Goal: Task Accomplishment & Management: Manage account settings

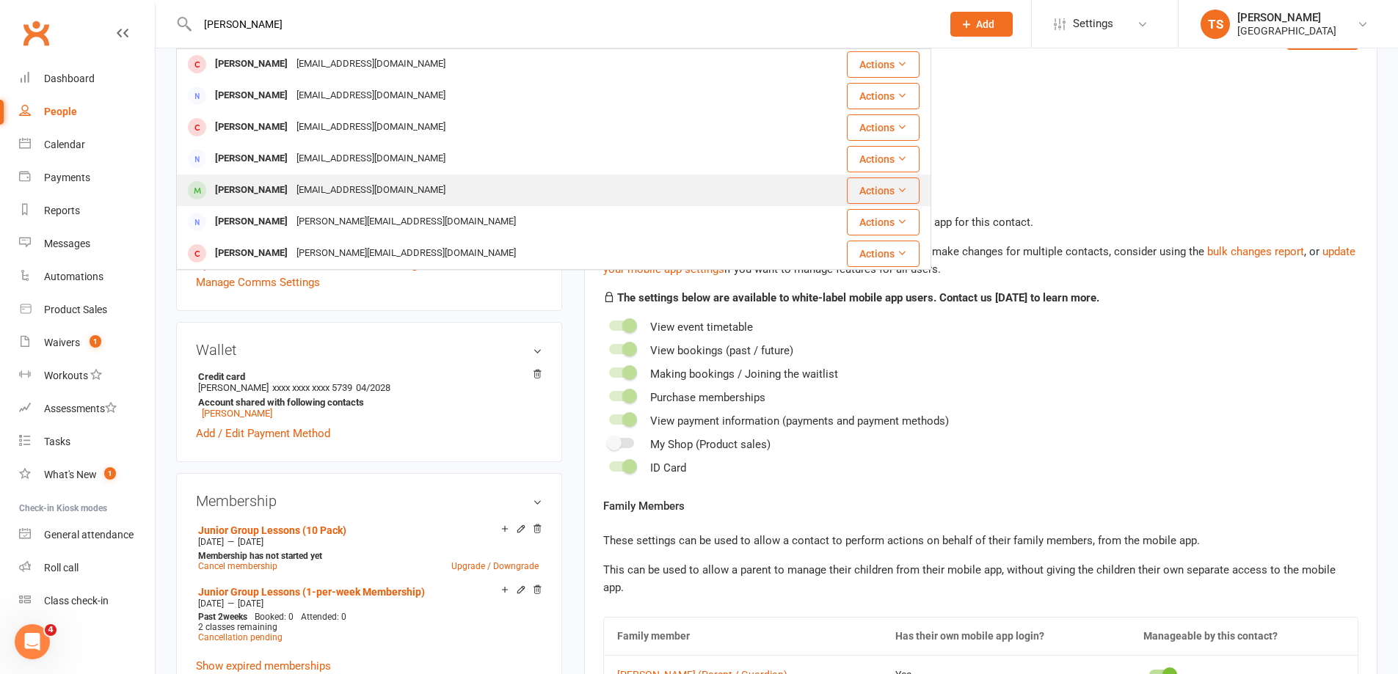
scroll to position [294, 0]
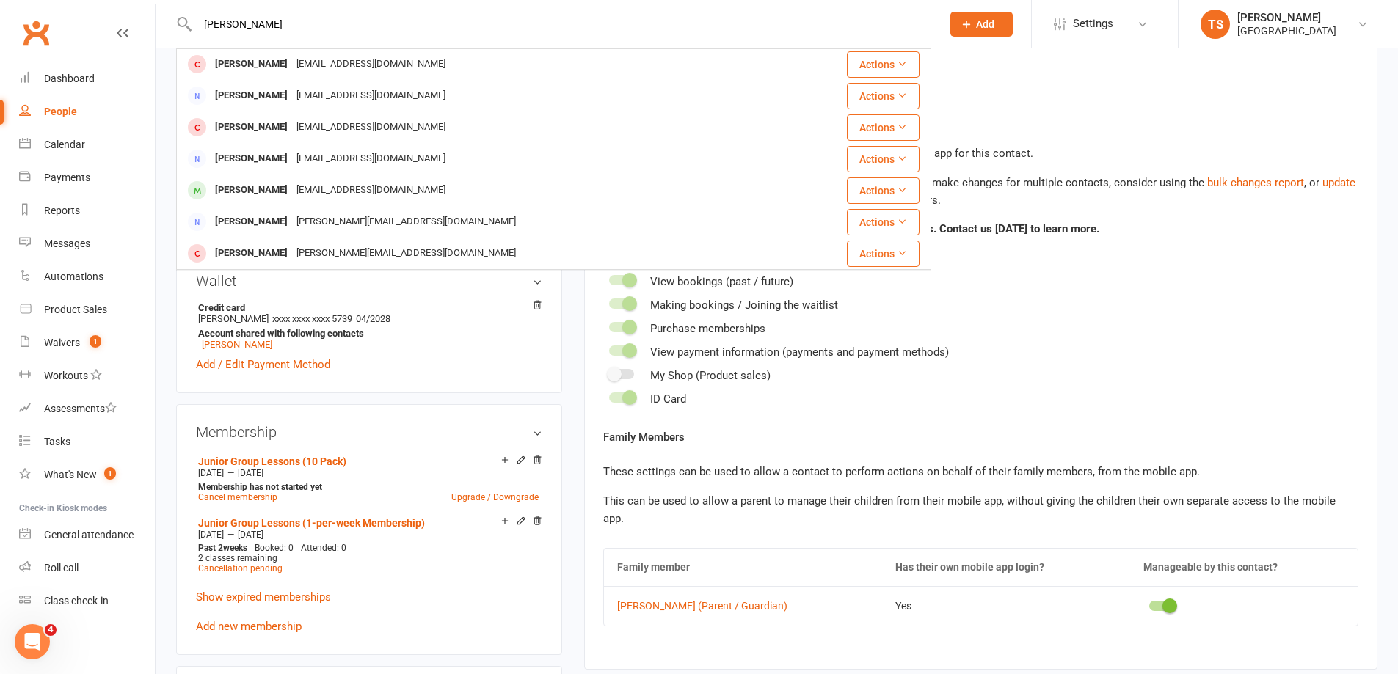
click at [285, 18] on input "Alexander Li" at bounding box center [562, 24] width 738 height 21
type input "Alexander Li"
click at [48, 148] on div "Calendar" at bounding box center [64, 145] width 41 height 12
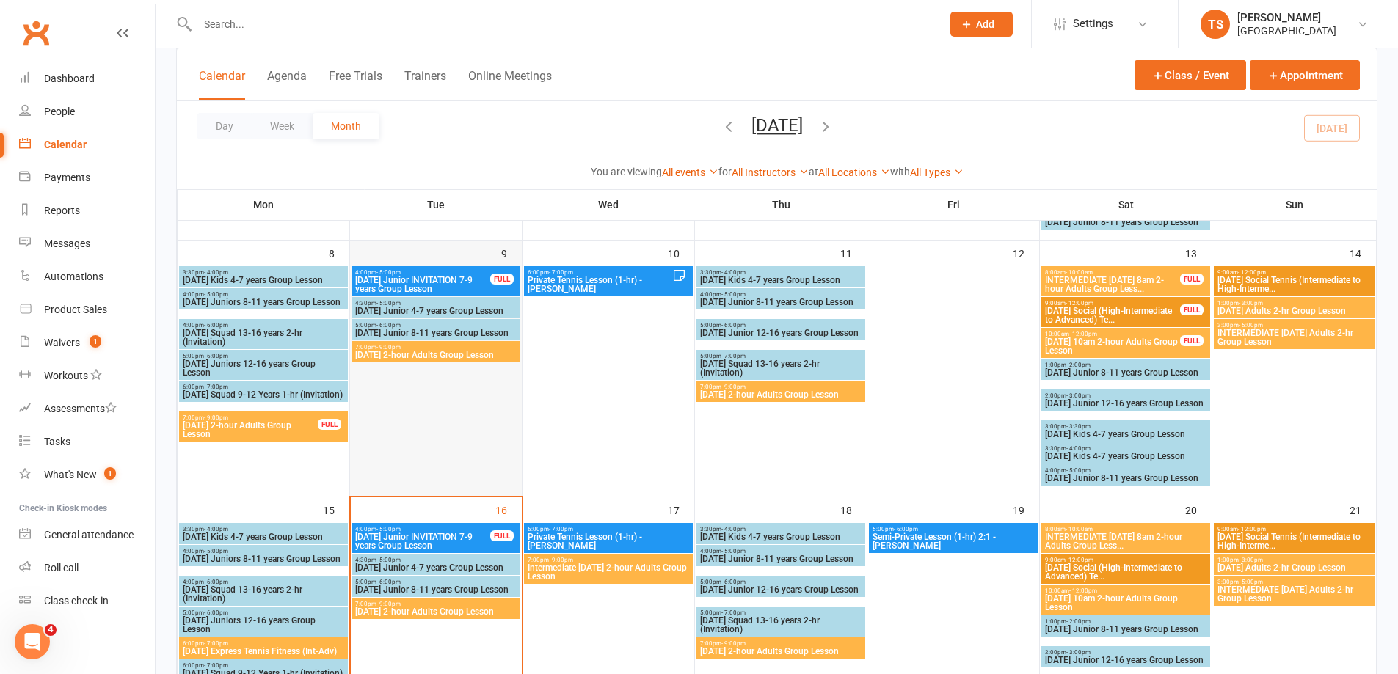
scroll to position [440, 0]
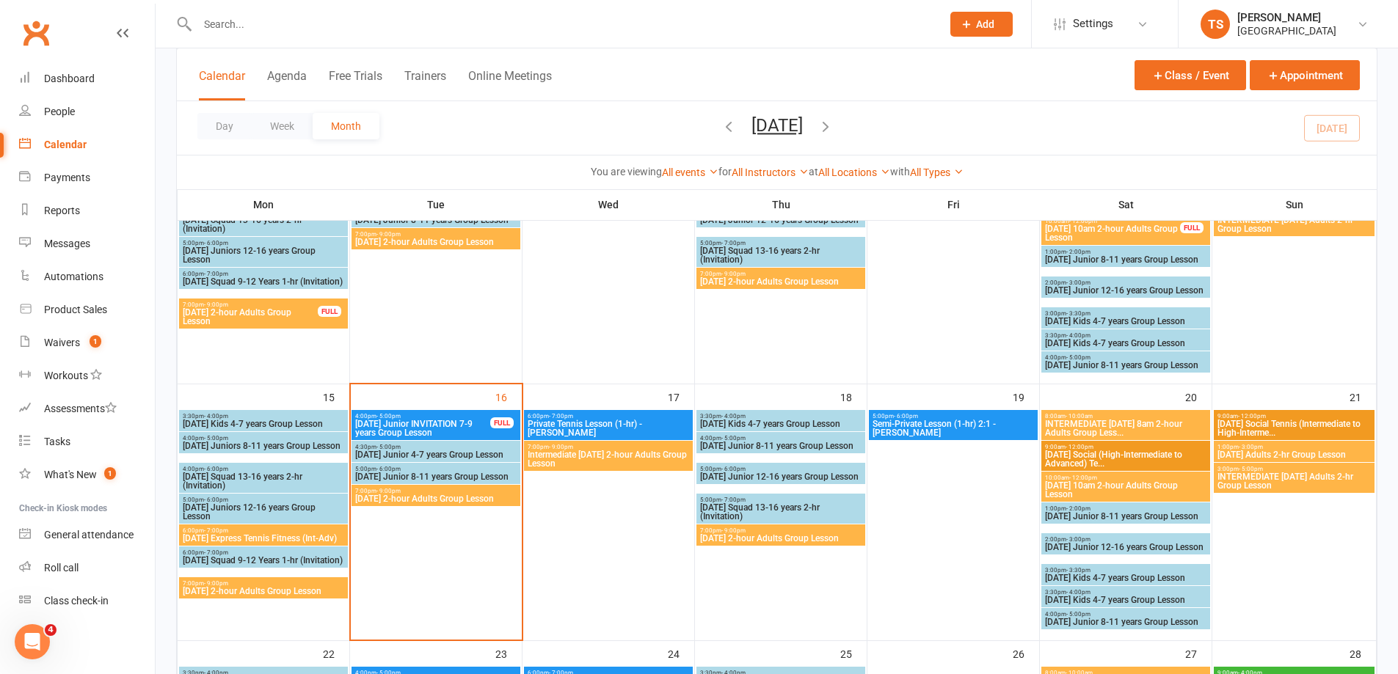
click at [412, 499] on span "[DATE] 2-hour Adults Group Lesson" at bounding box center [435, 499] width 163 height 9
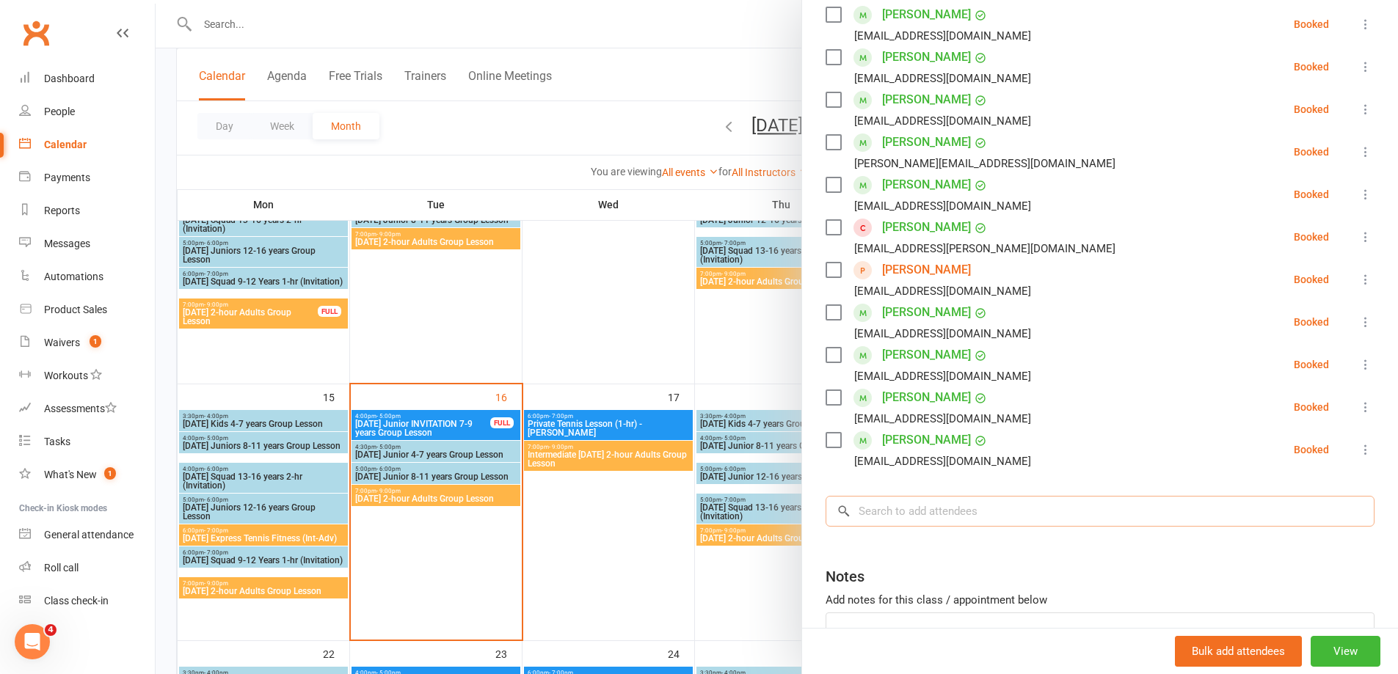
click at [864, 514] on input "search" at bounding box center [1100, 511] width 549 height 31
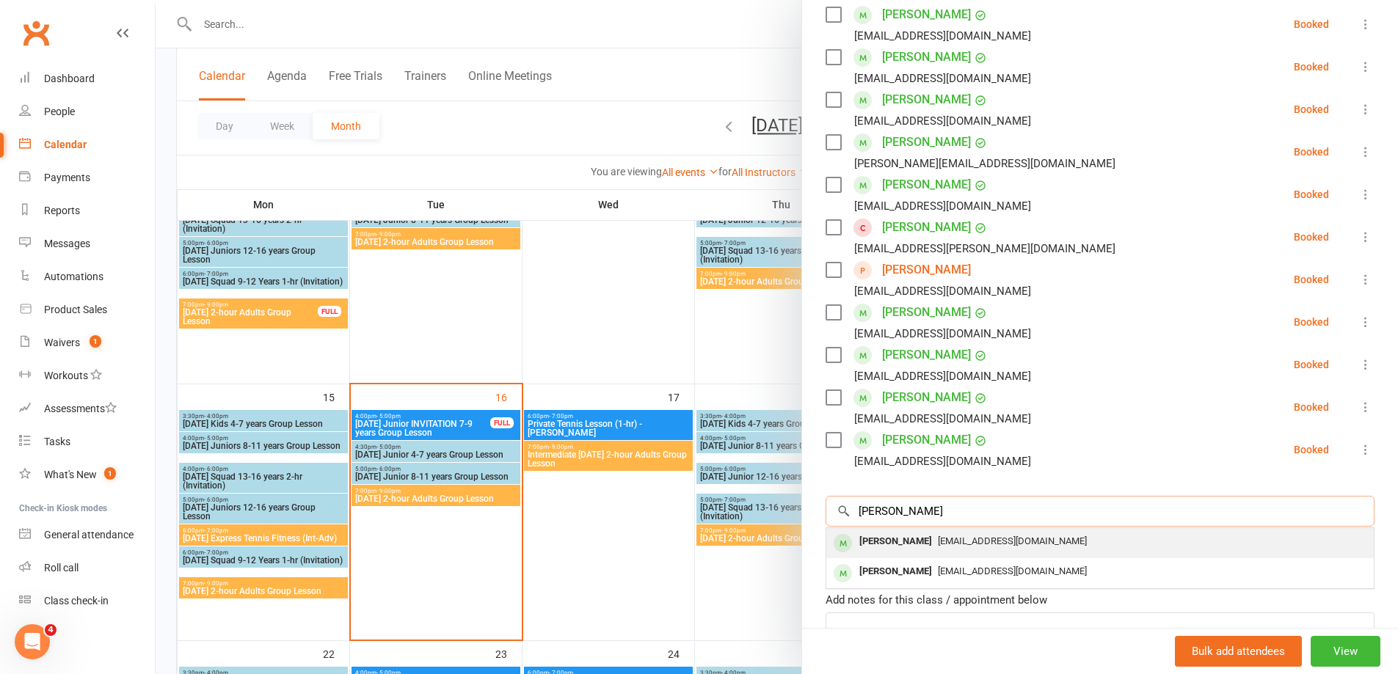
type input "Jett"
click at [902, 545] on div "[PERSON_NAME]" at bounding box center [896, 541] width 84 height 21
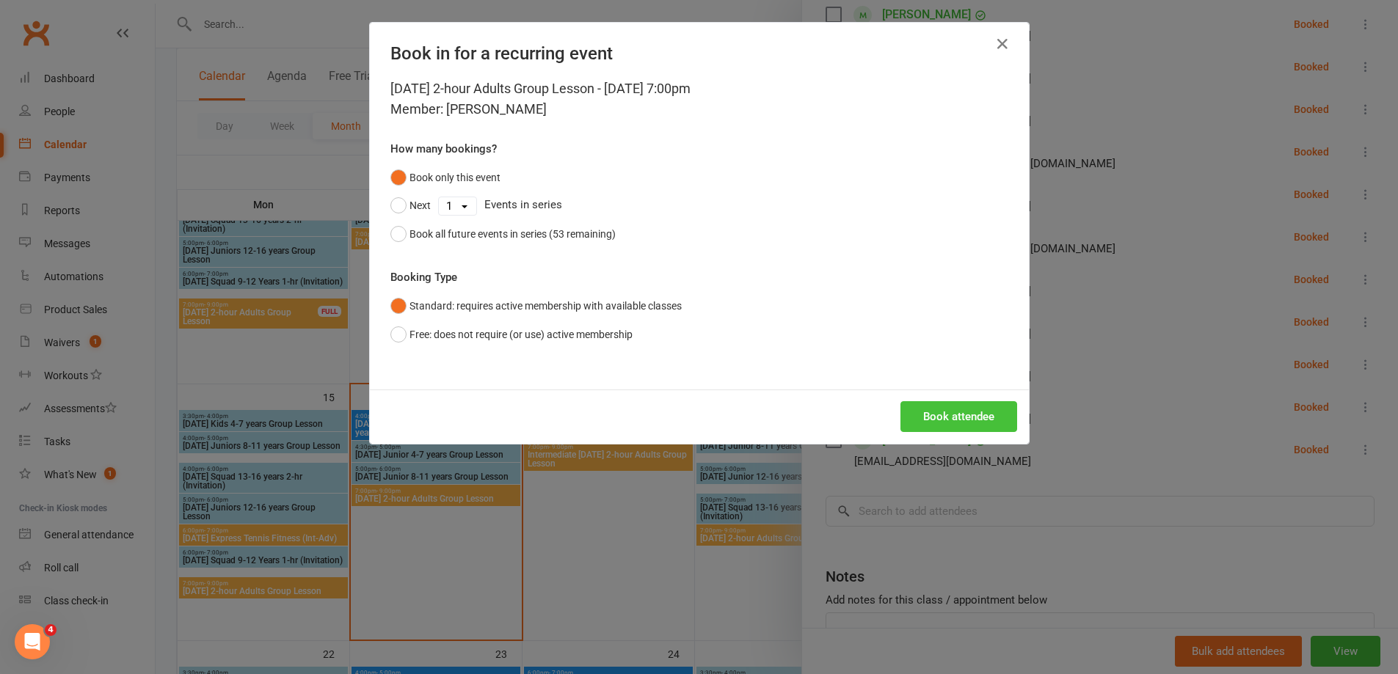
click at [936, 423] on button "Book attendee" at bounding box center [959, 416] width 117 height 31
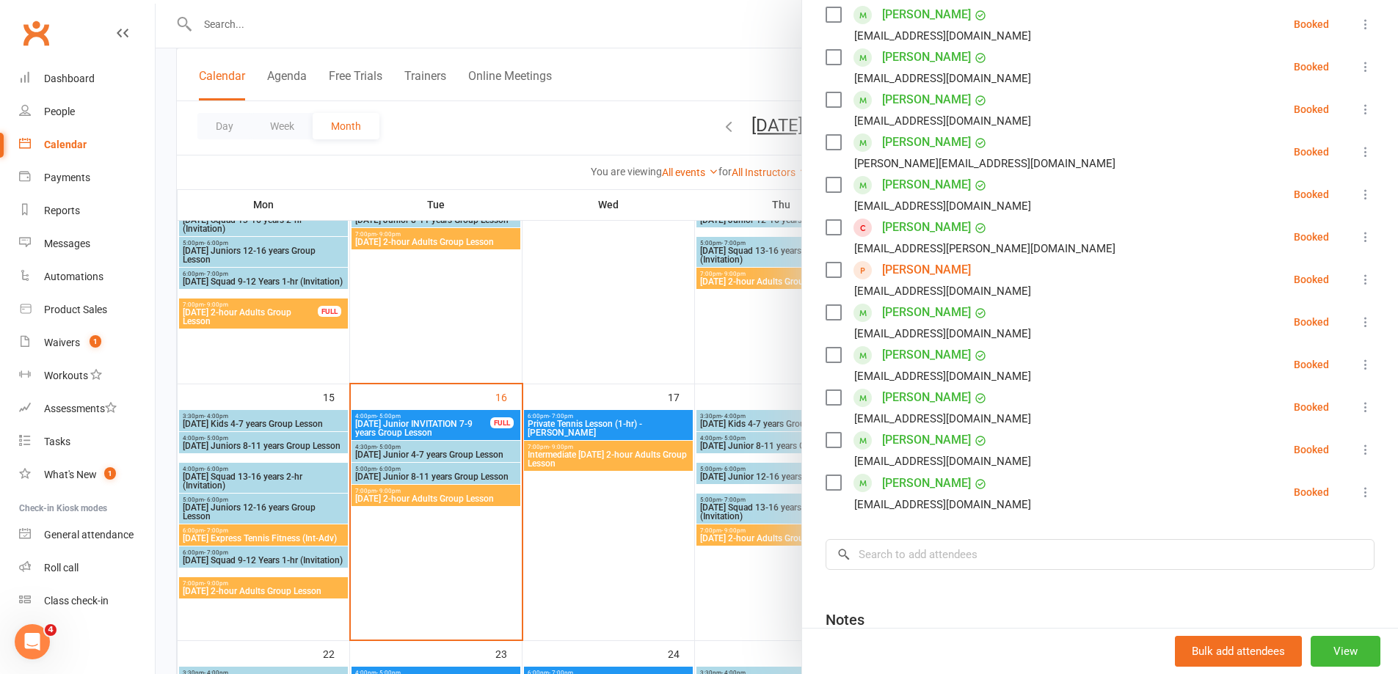
scroll to position [1030, 0]
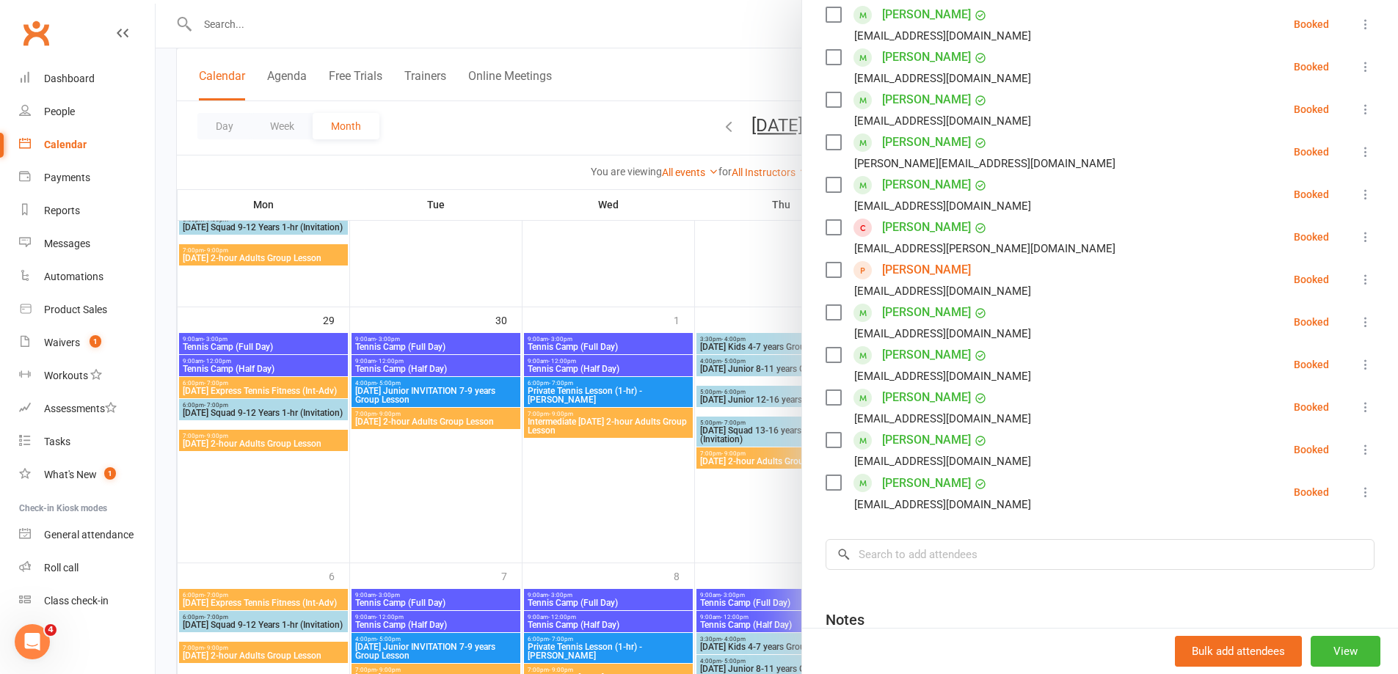
click at [235, 16] on div at bounding box center [777, 337] width 1243 height 674
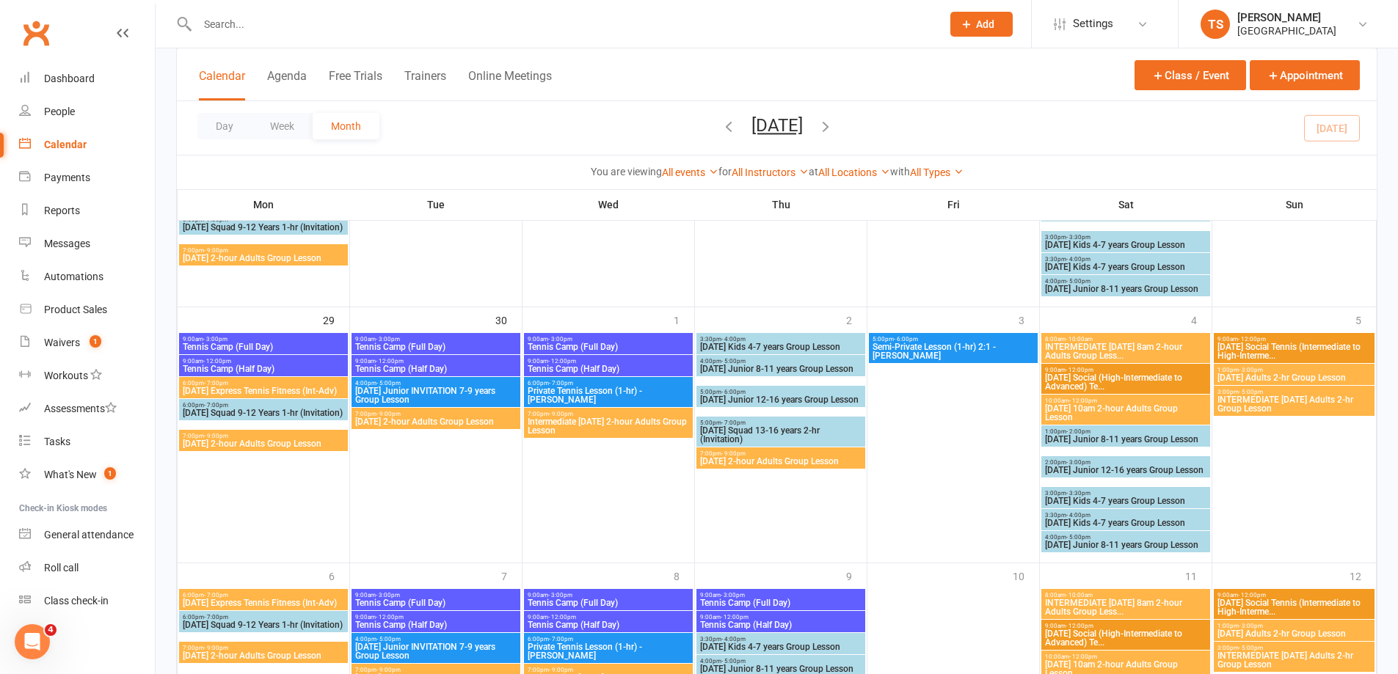
click at [235, 18] on input "text" at bounding box center [562, 24] width 738 height 21
click at [231, 23] on input "text" at bounding box center [562, 24] width 738 height 21
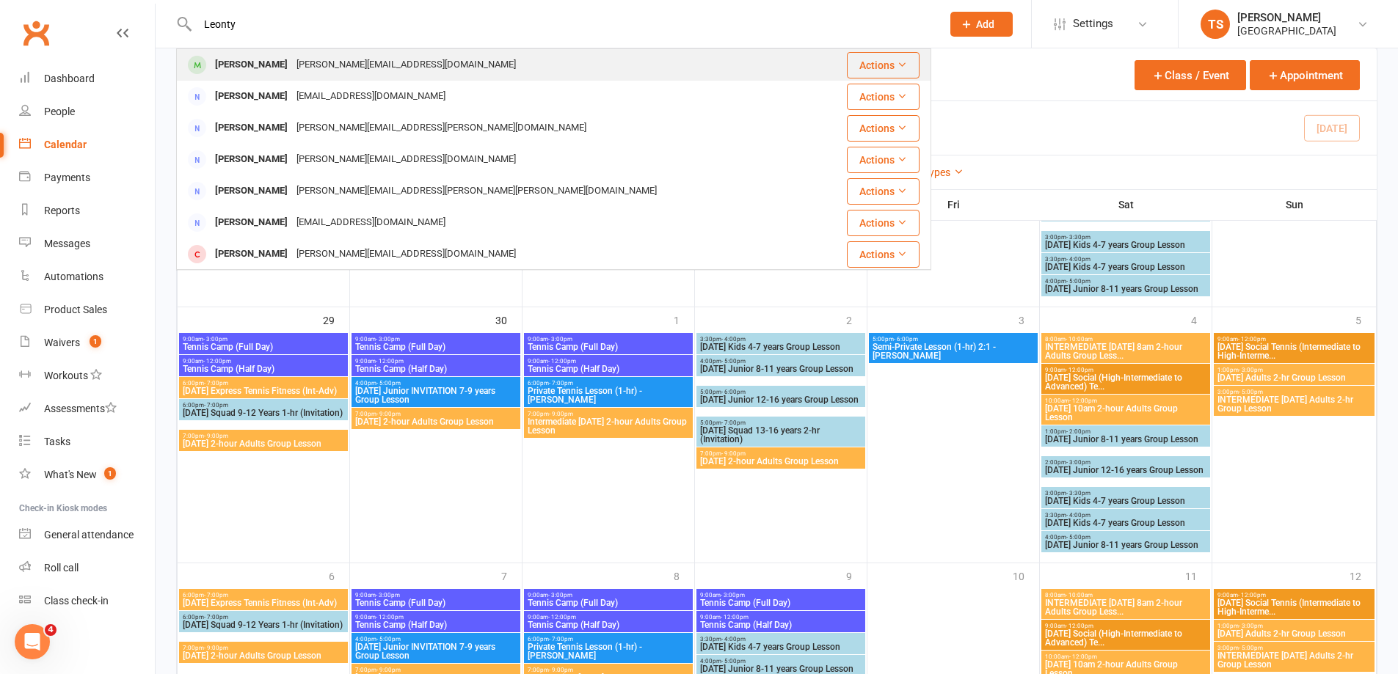
type input "Leonty"
click at [266, 64] on div "Jenya Leontyeva" at bounding box center [251, 64] width 81 height 21
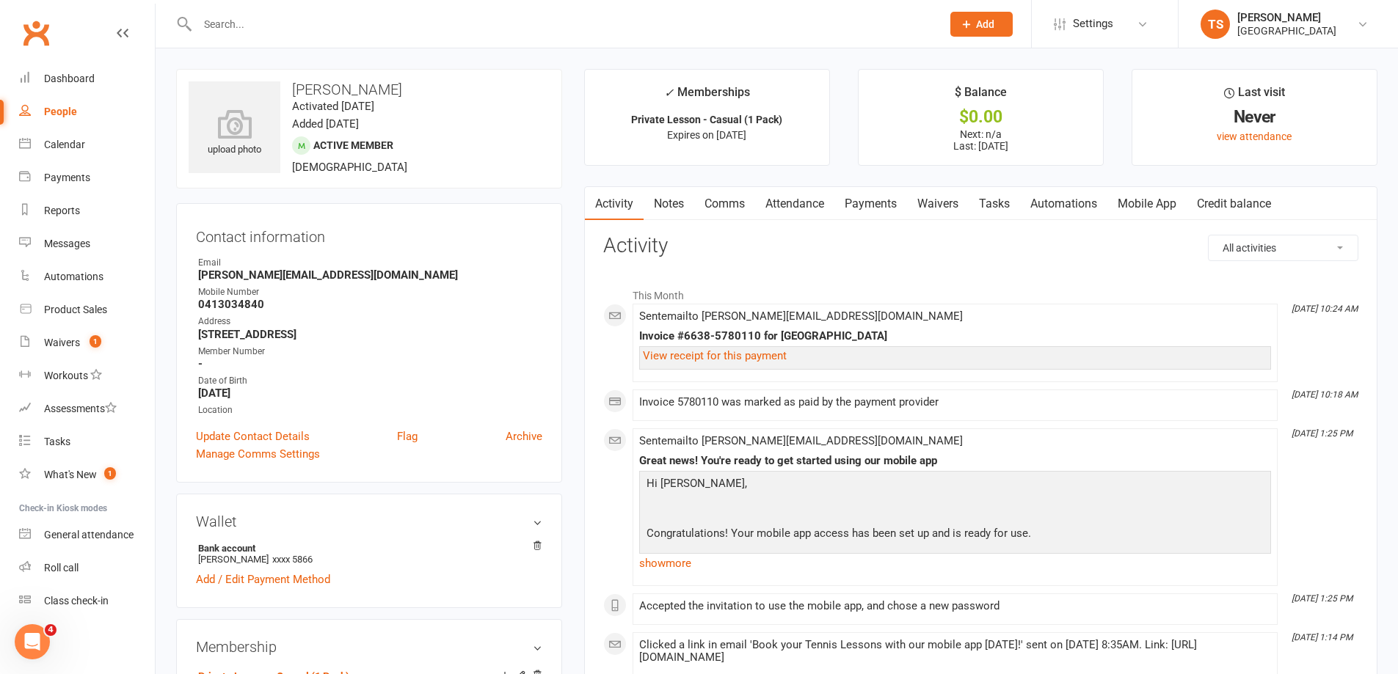
click at [941, 203] on link "Waivers" at bounding box center [938, 204] width 62 height 34
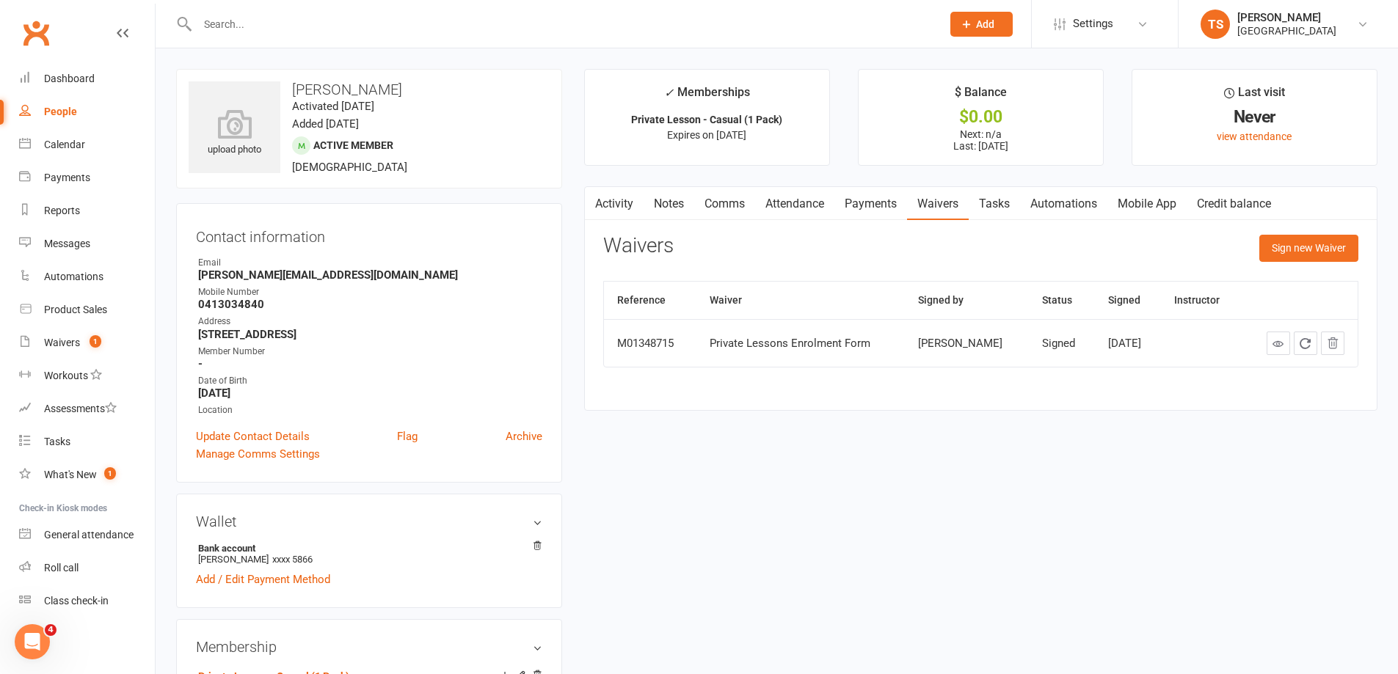
drag, startPoint x: 878, startPoint y: 202, endPoint x: 885, endPoint y: 207, distance: 9.0
click at [876, 204] on link "Payments" at bounding box center [870, 204] width 73 height 34
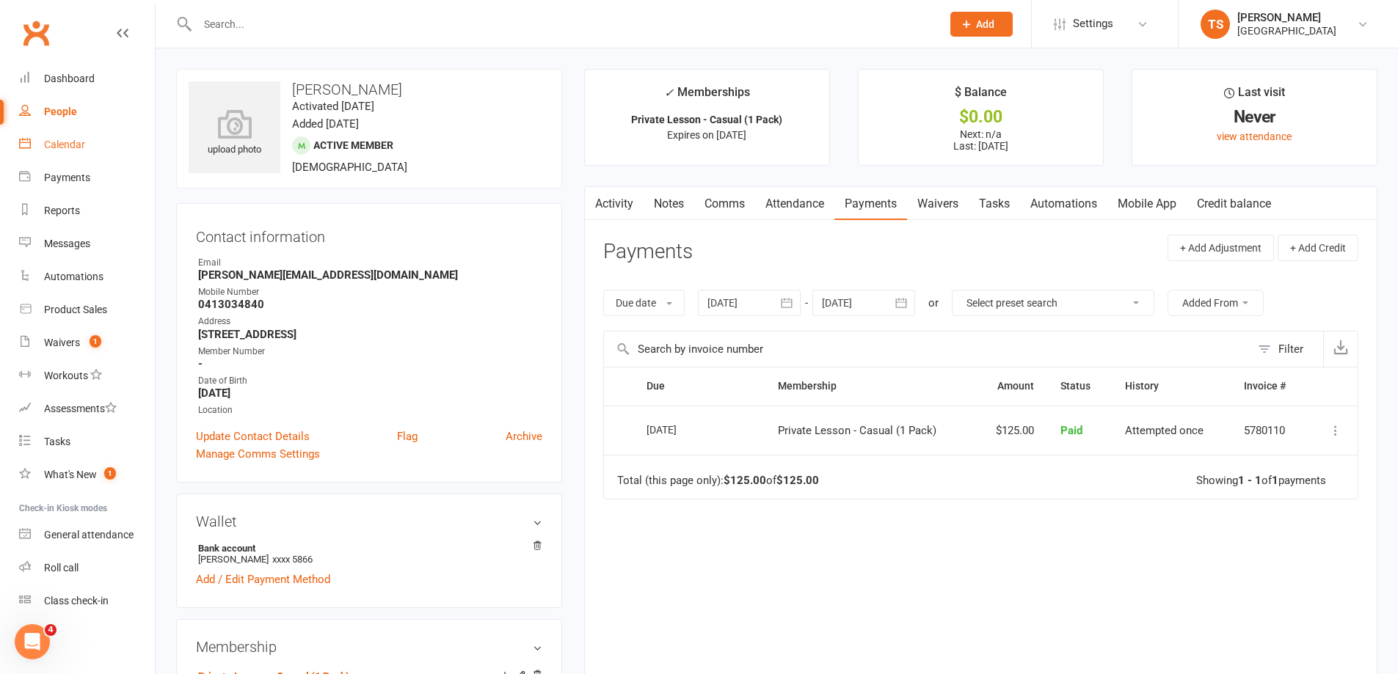
click at [63, 142] on div "Calendar" at bounding box center [64, 145] width 41 height 12
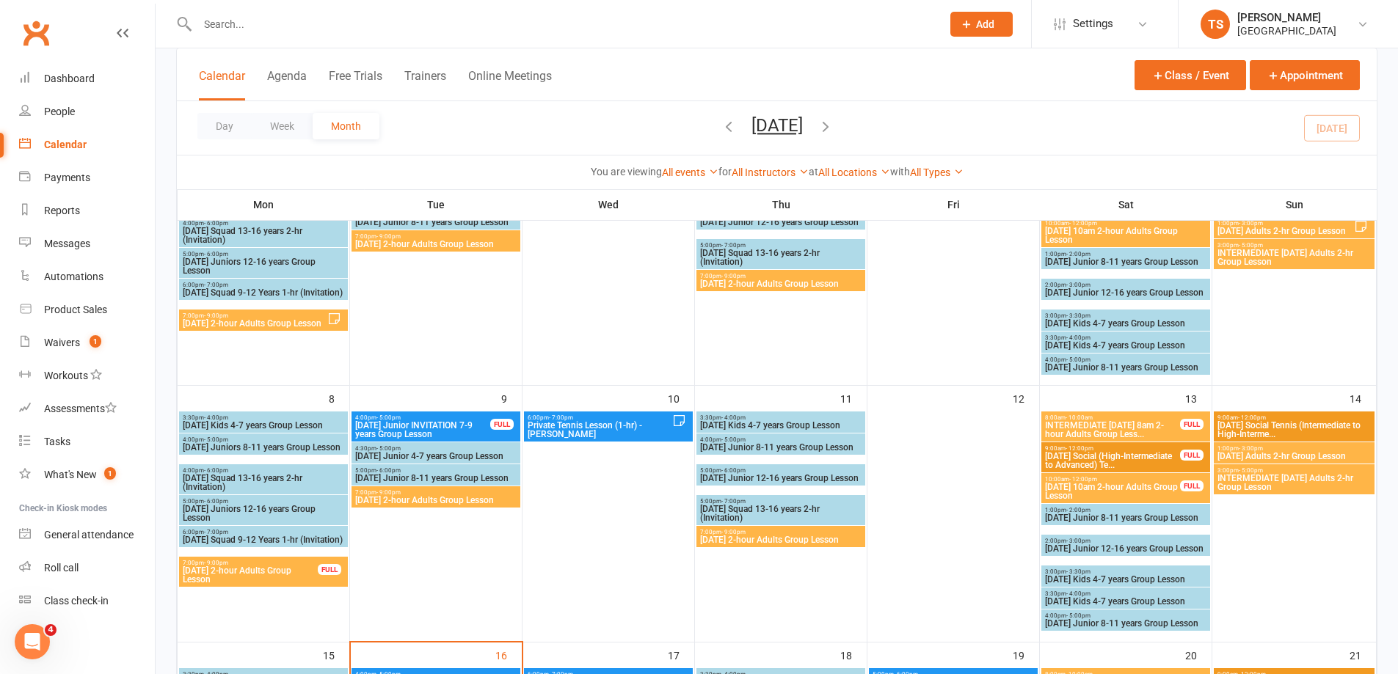
scroll to position [367, 0]
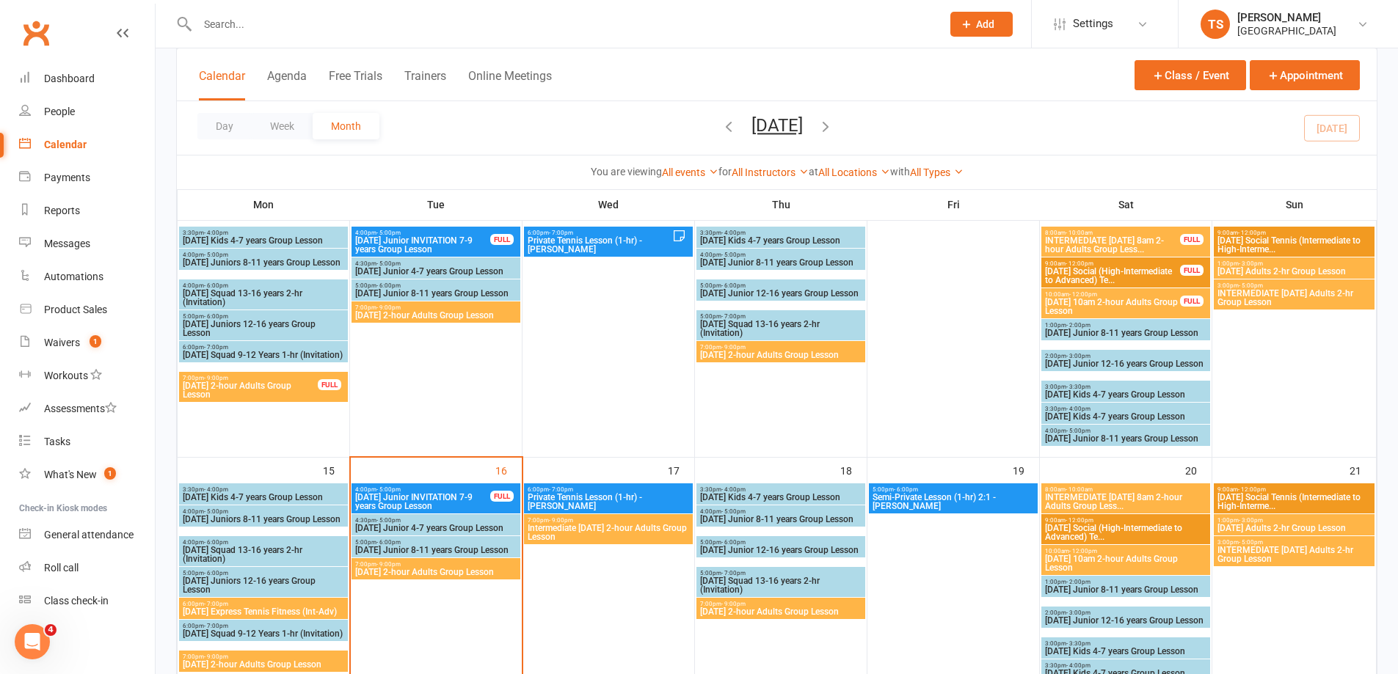
click at [396, 568] on span "[DATE] 2-hour Adults Group Lesson" at bounding box center [435, 572] width 163 height 9
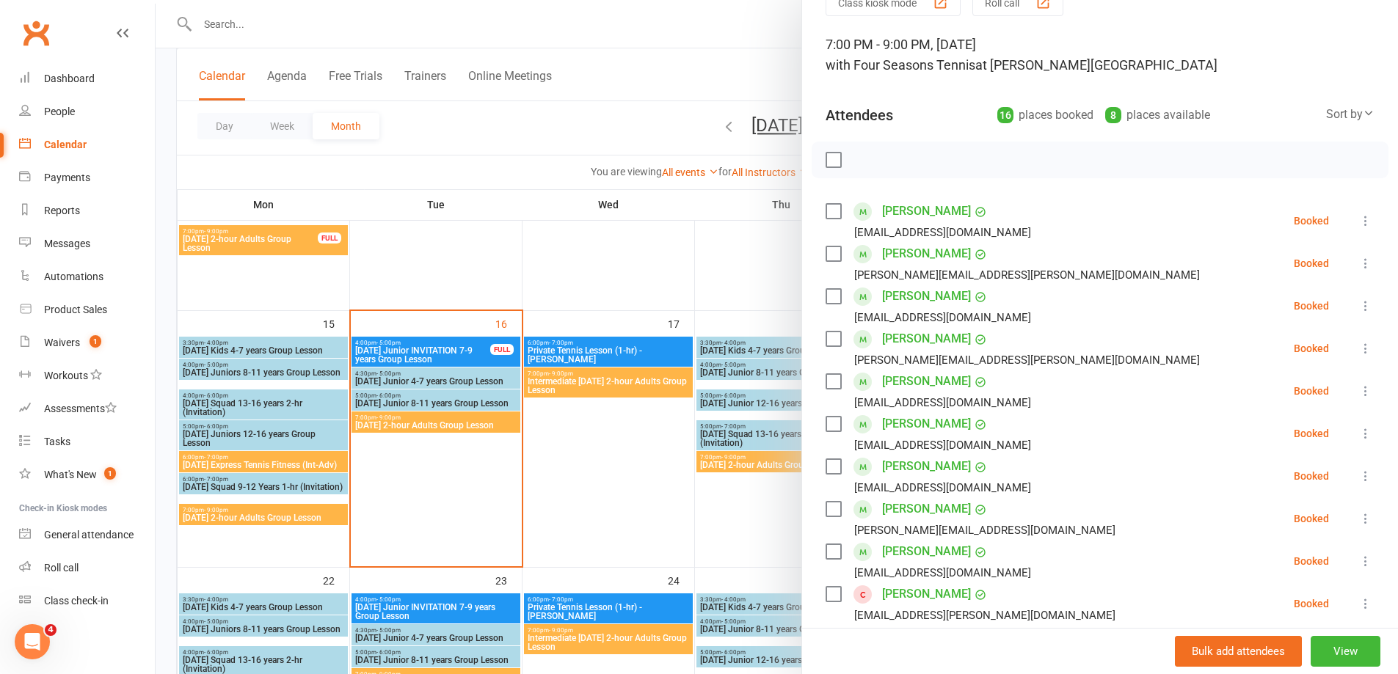
scroll to position [0, 0]
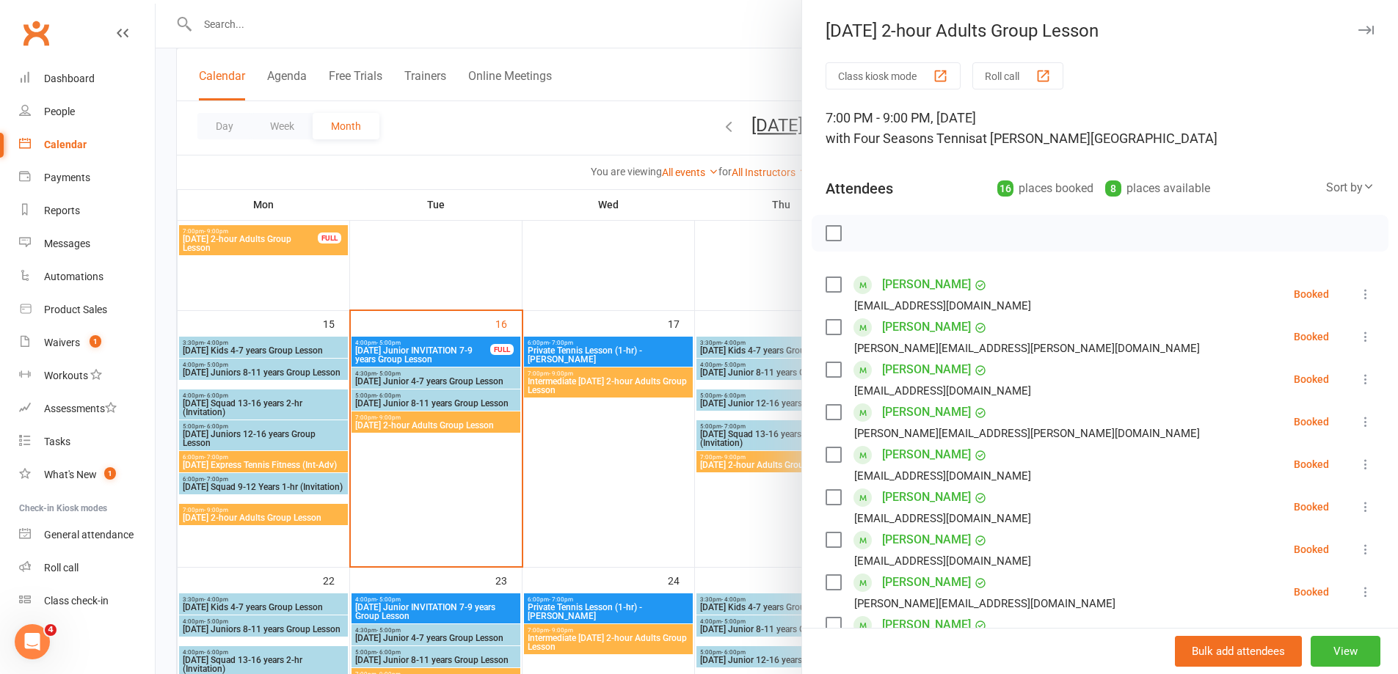
drag, startPoint x: 409, startPoint y: 343, endPoint x: 418, endPoint y: 358, distance: 17.8
click at [408, 344] on div at bounding box center [777, 337] width 1243 height 674
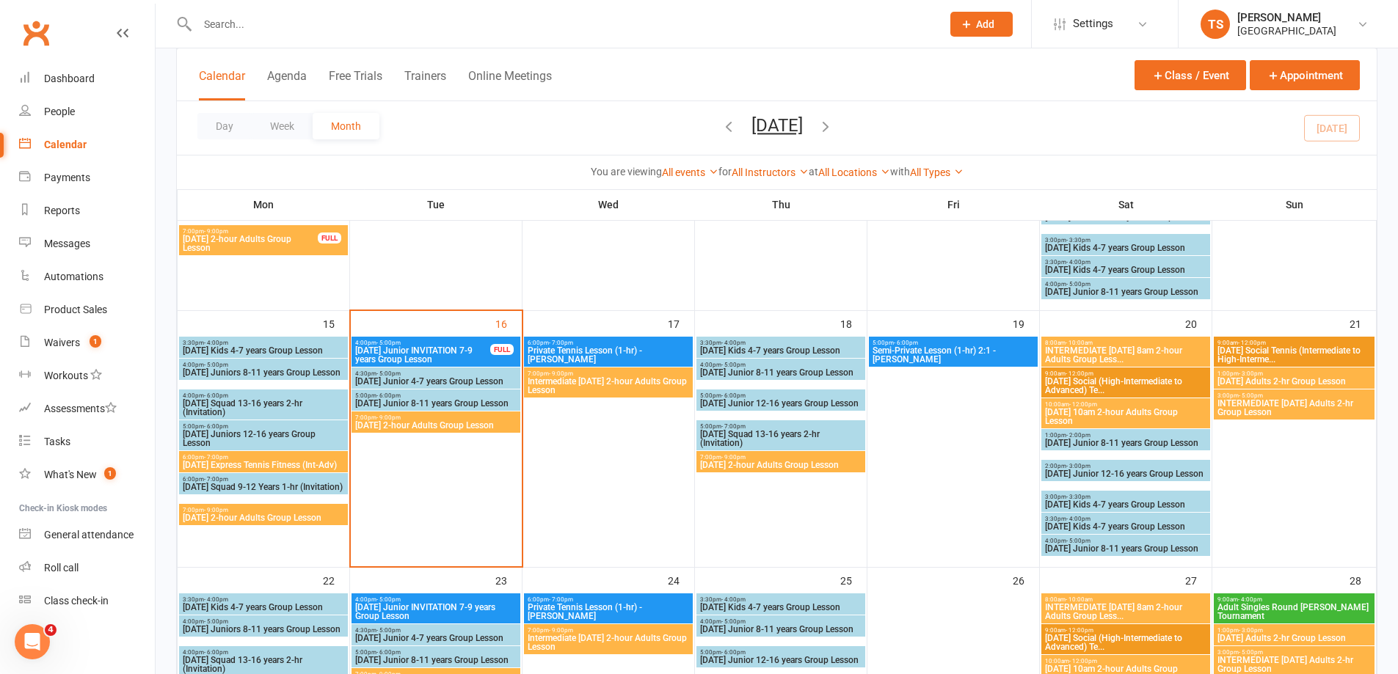
click at [423, 383] on span "[DATE] Junior 4-7 years Group Lesson" at bounding box center [435, 381] width 163 height 9
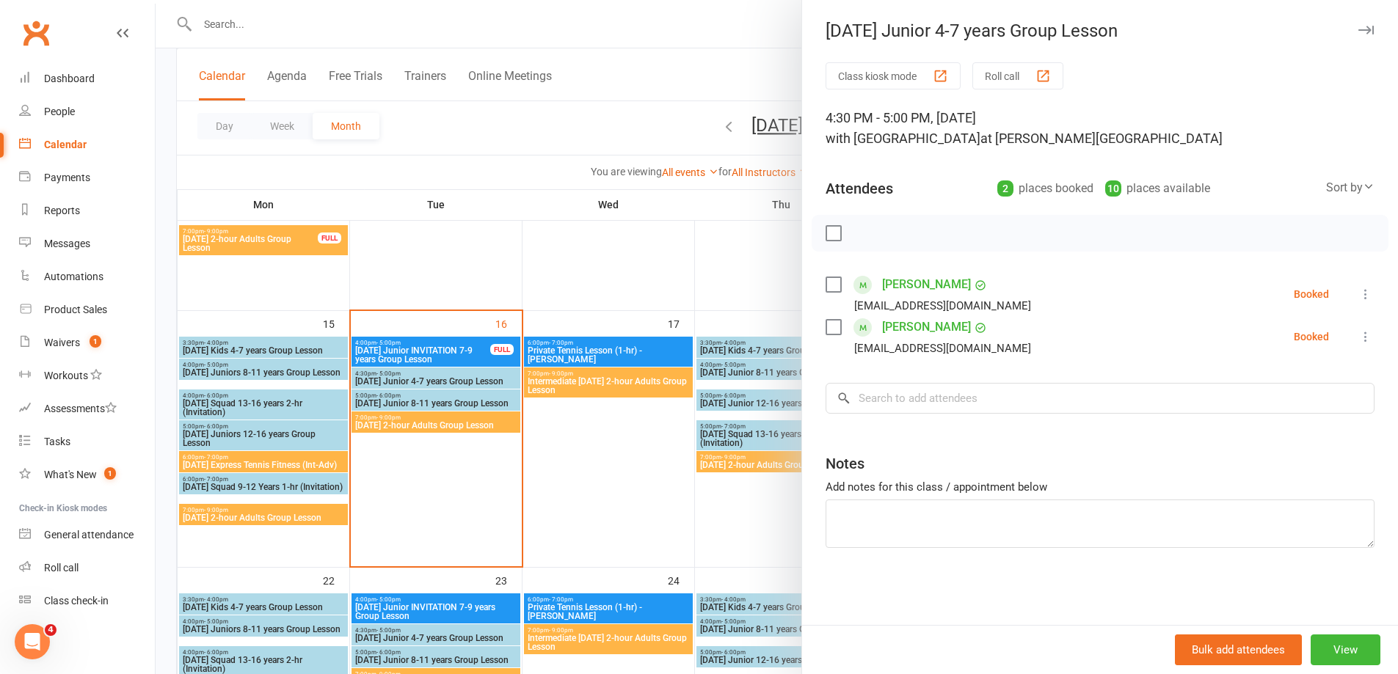
click at [390, 400] on div at bounding box center [777, 337] width 1243 height 674
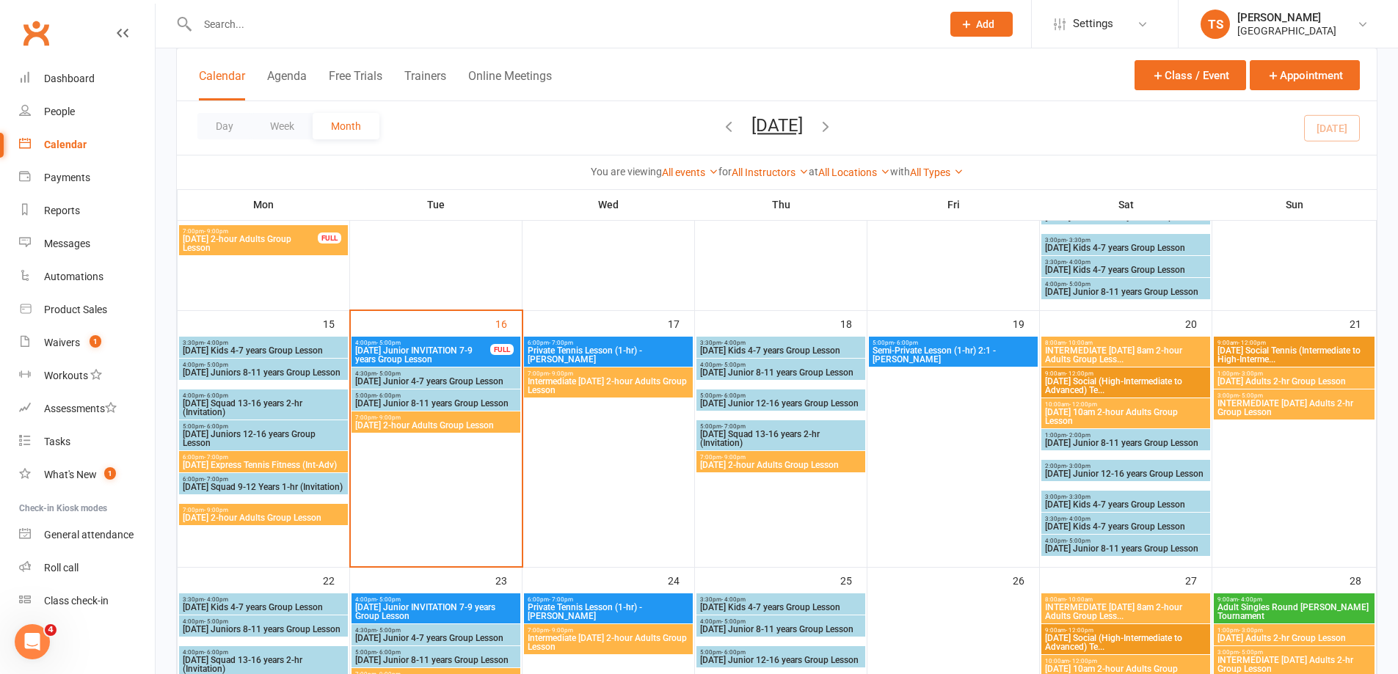
click at [415, 399] on span "[DATE] Junior 8-11 years Group Lesson" at bounding box center [435, 403] width 163 height 9
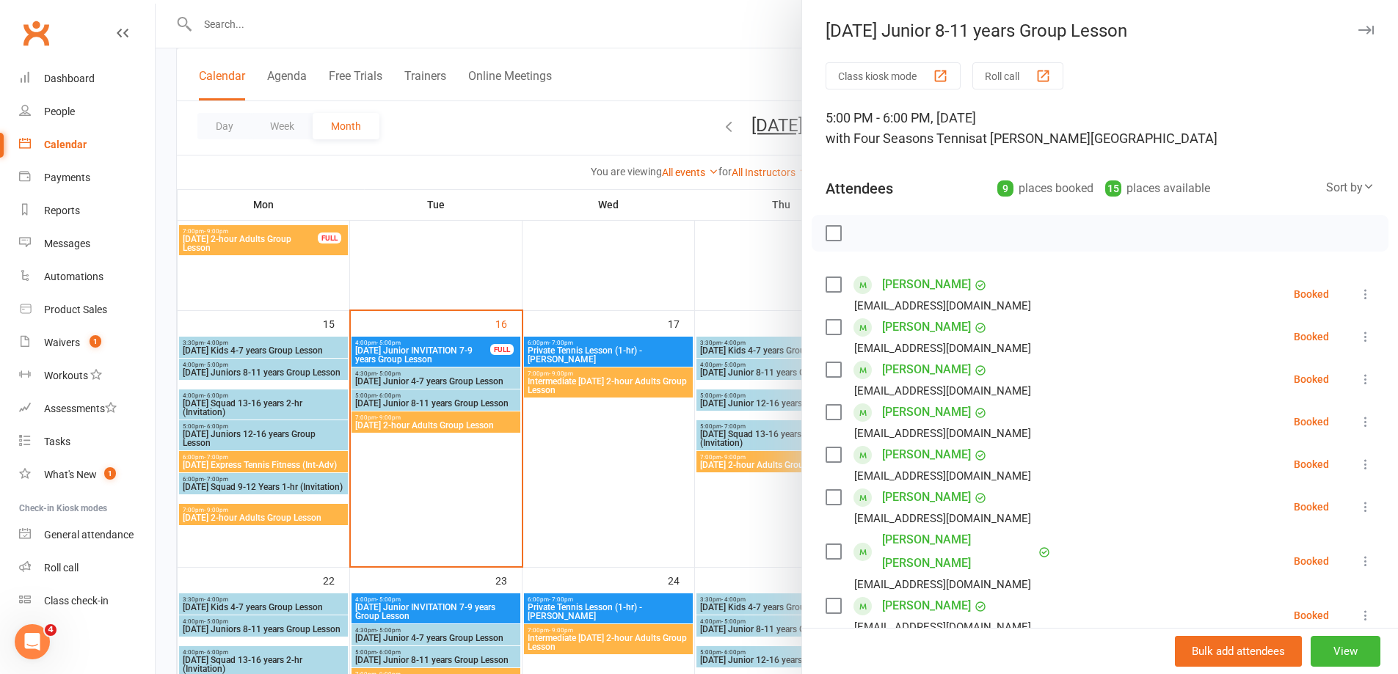
drag, startPoint x: 1005, startPoint y: 70, endPoint x: 1009, endPoint y: 79, distance: 9.8
click at [1004, 71] on button "Roll call" at bounding box center [1017, 75] width 91 height 27
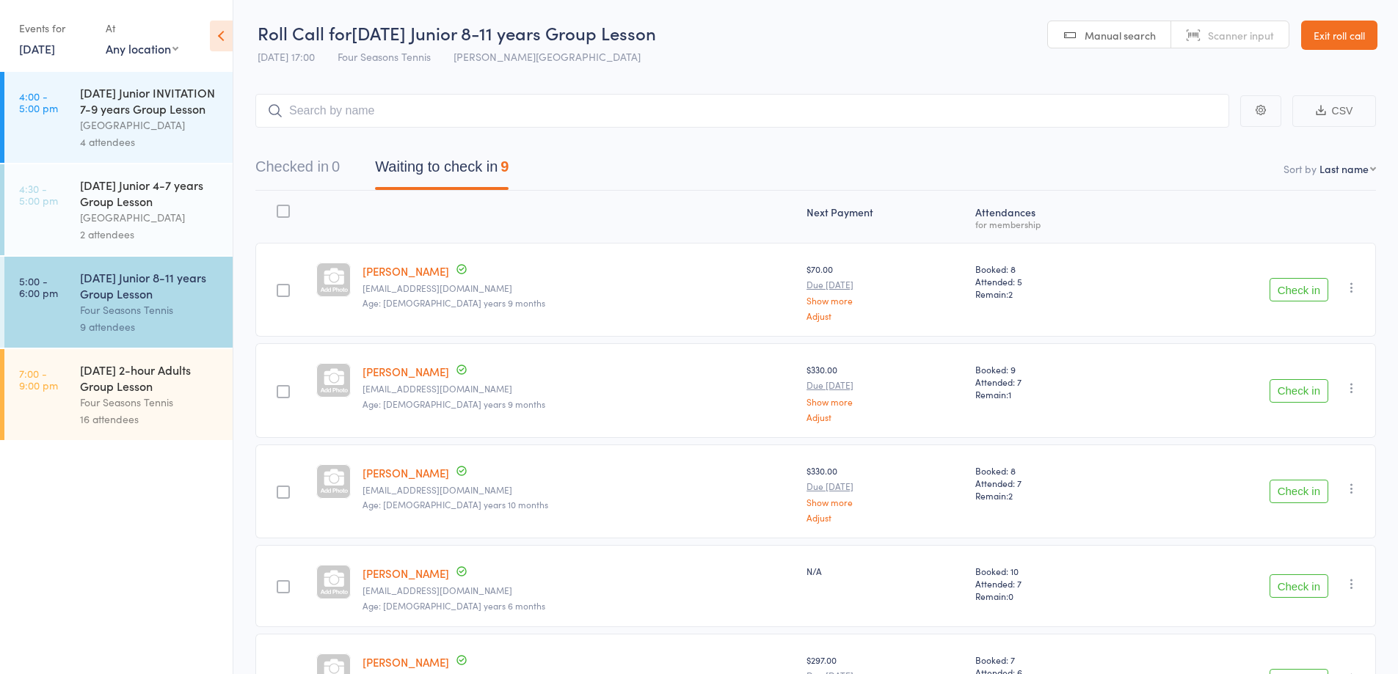
click at [1344, 108] on button "CSV" at bounding box center [1334, 111] width 84 height 32
click at [94, 411] on div "Four Seasons Tennis" at bounding box center [150, 402] width 140 height 17
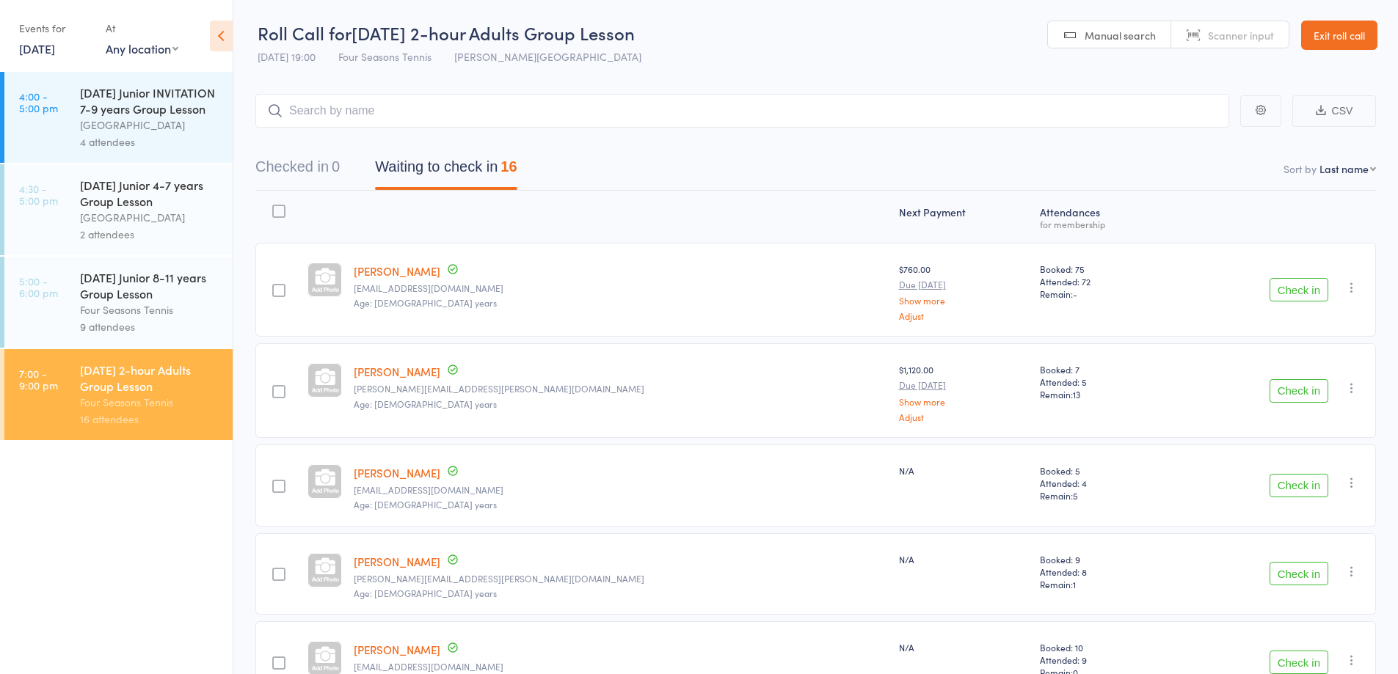
click at [1345, 109] on button "CSV" at bounding box center [1334, 111] width 84 height 32
click at [1343, 28] on link "Exit roll call" at bounding box center [1339, 35] width 76 height 29
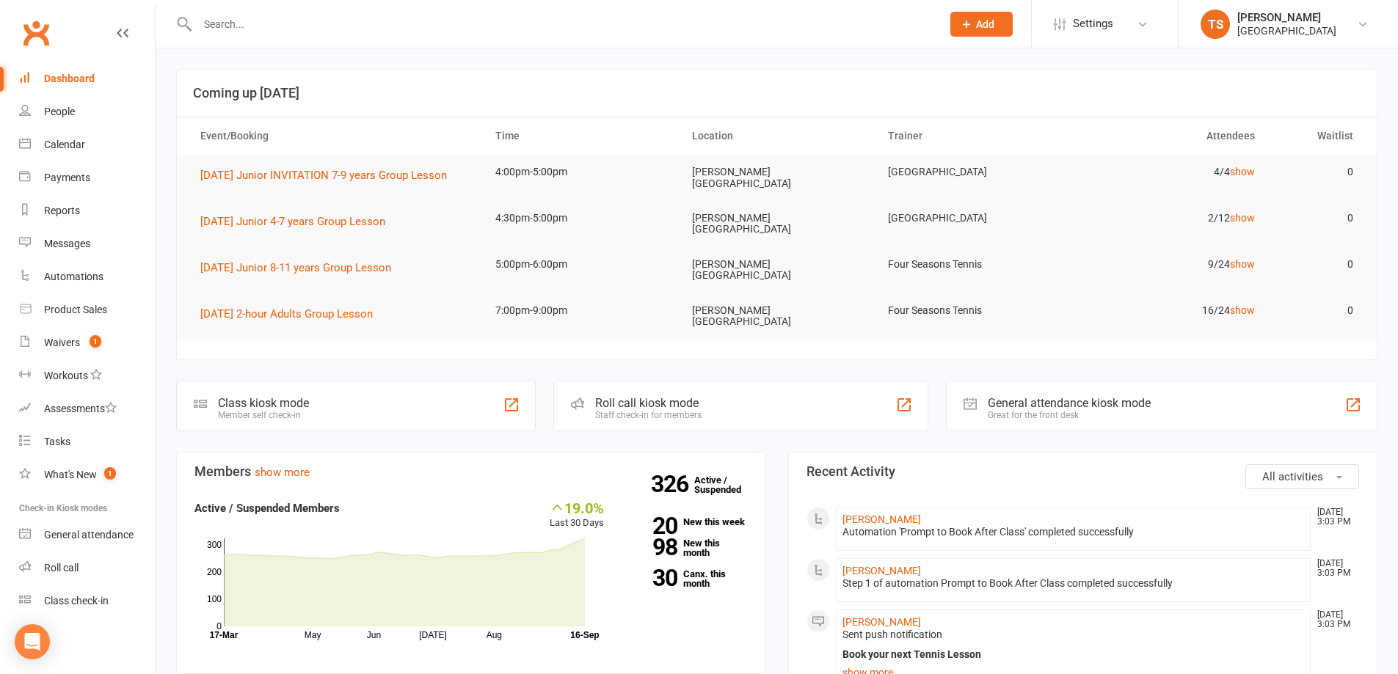
click at [228, 7] on div at bounding box center [553, 24] width 755 height 48
click at [233, 26] on input "text" at bounding box center [562, 24] width 738 height 21
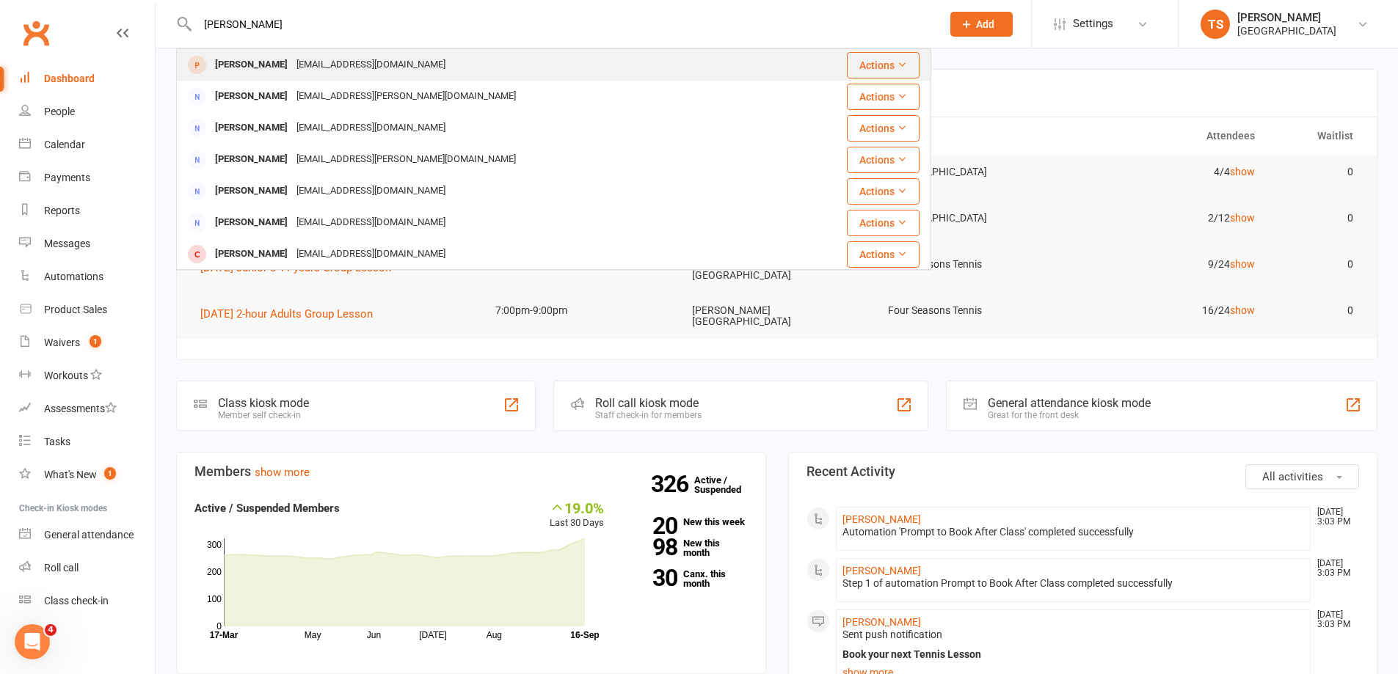
type input "[PERSON_NAME]"
click at [249, 69] on div "[PERSON_NAME]" at bounding box center [251, 64] width 81 height 21
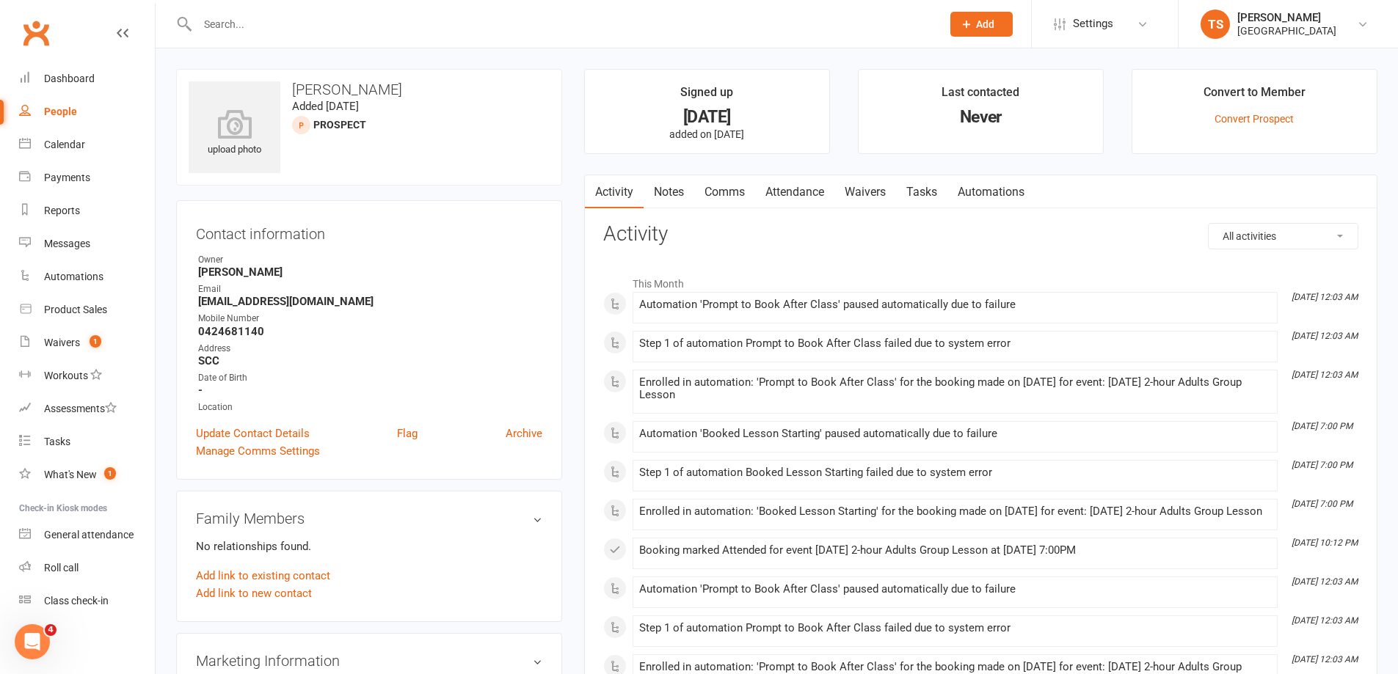
click at [790, 194] on link "Attendance" at bounding box center [794, 192] width 79 height 34
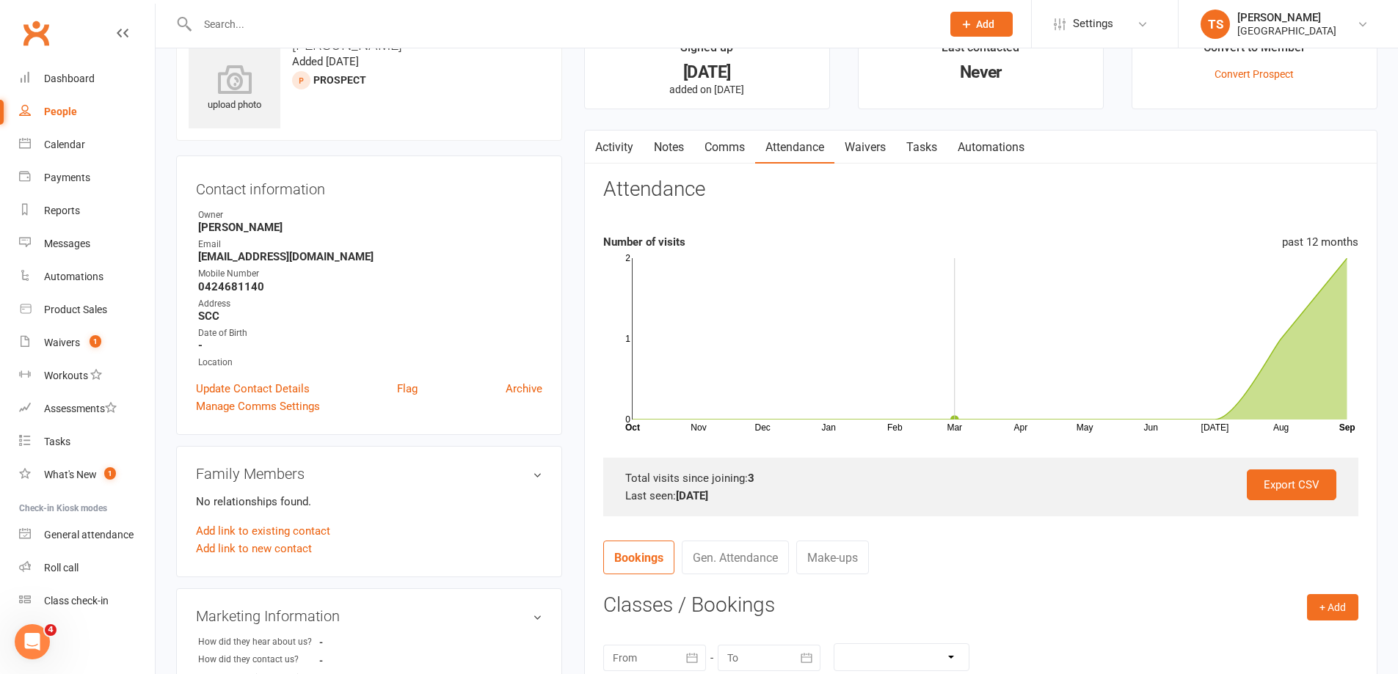
scroll to position [367, 0]
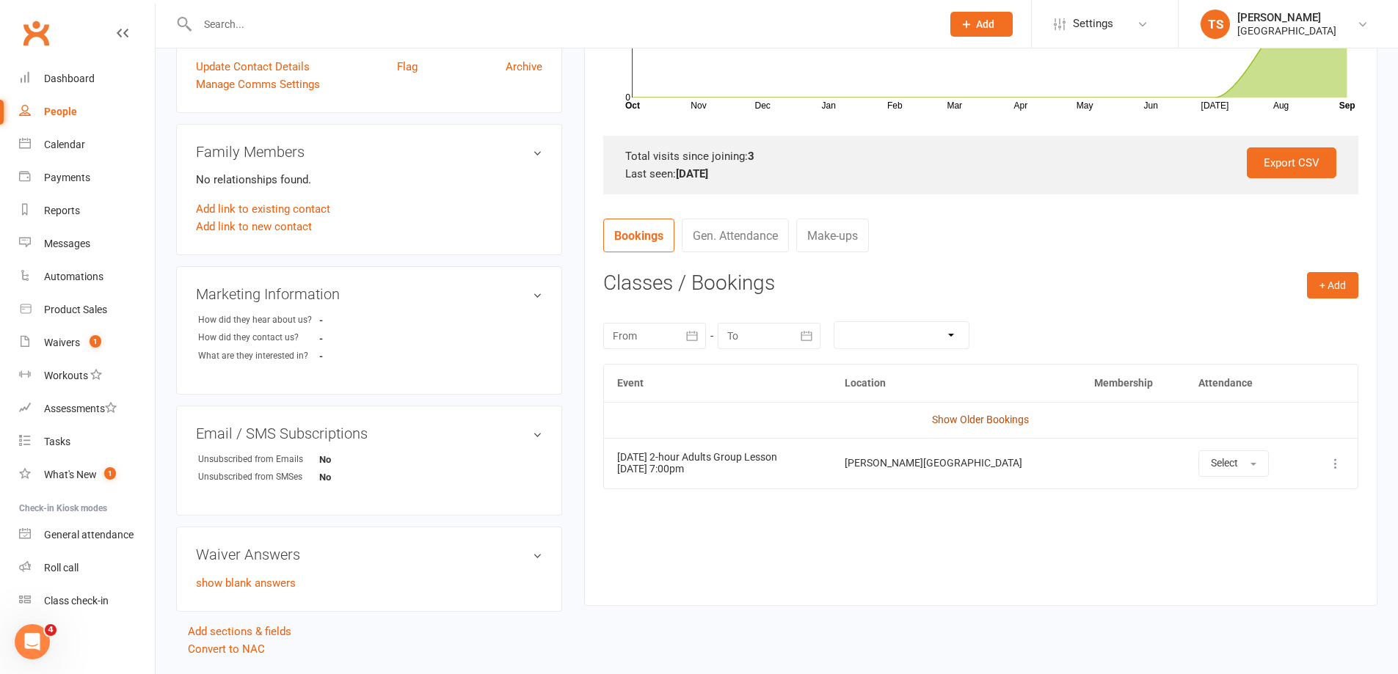
click at [976, 421] on link "Show Older Bookings" at bounding box center [980, 420] width 97 height 12
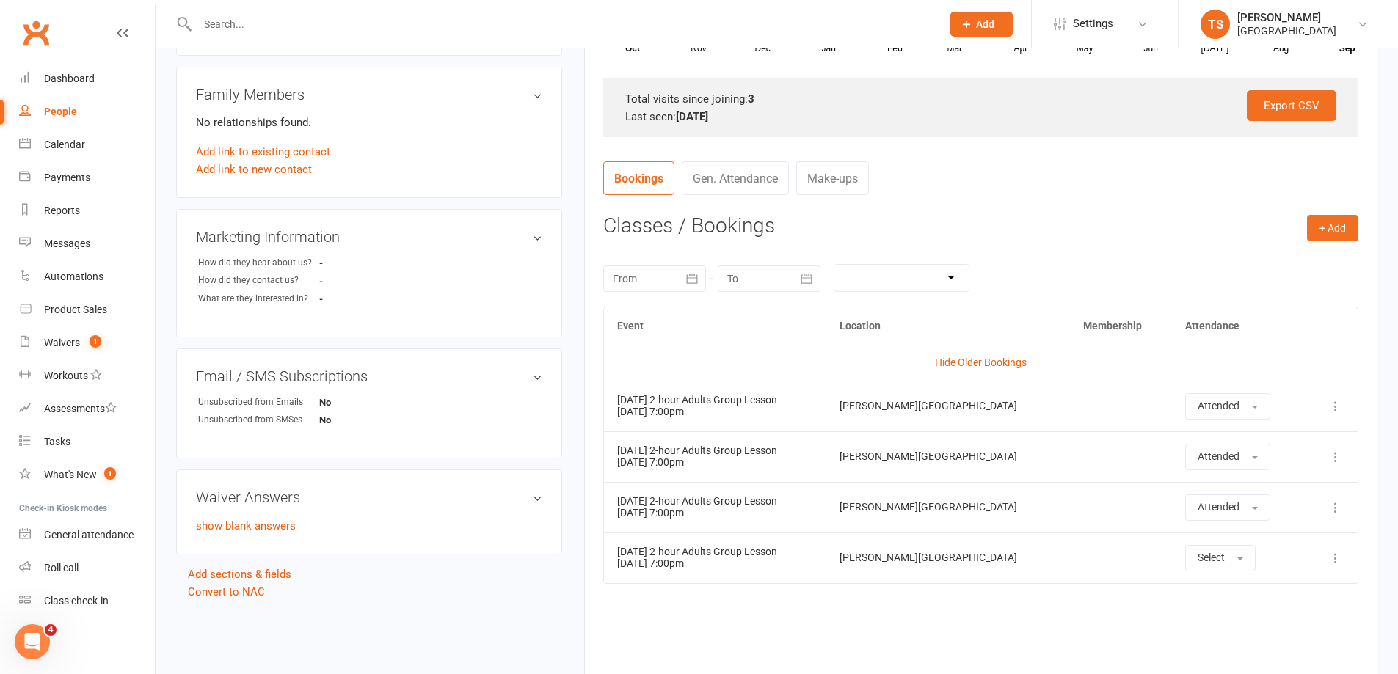
scroll to position [544, 0]
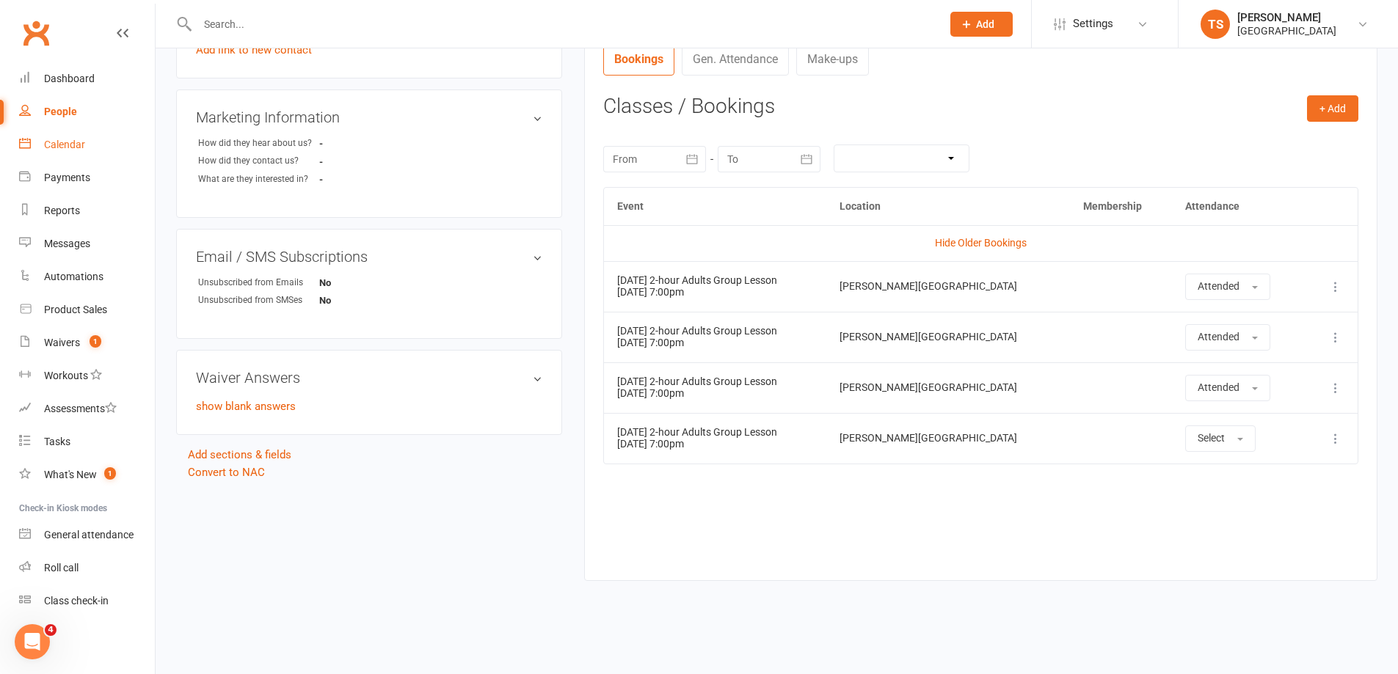
click at [64, 146] on div "Calendar" at bounding box center [64, 145] width 41 height 12
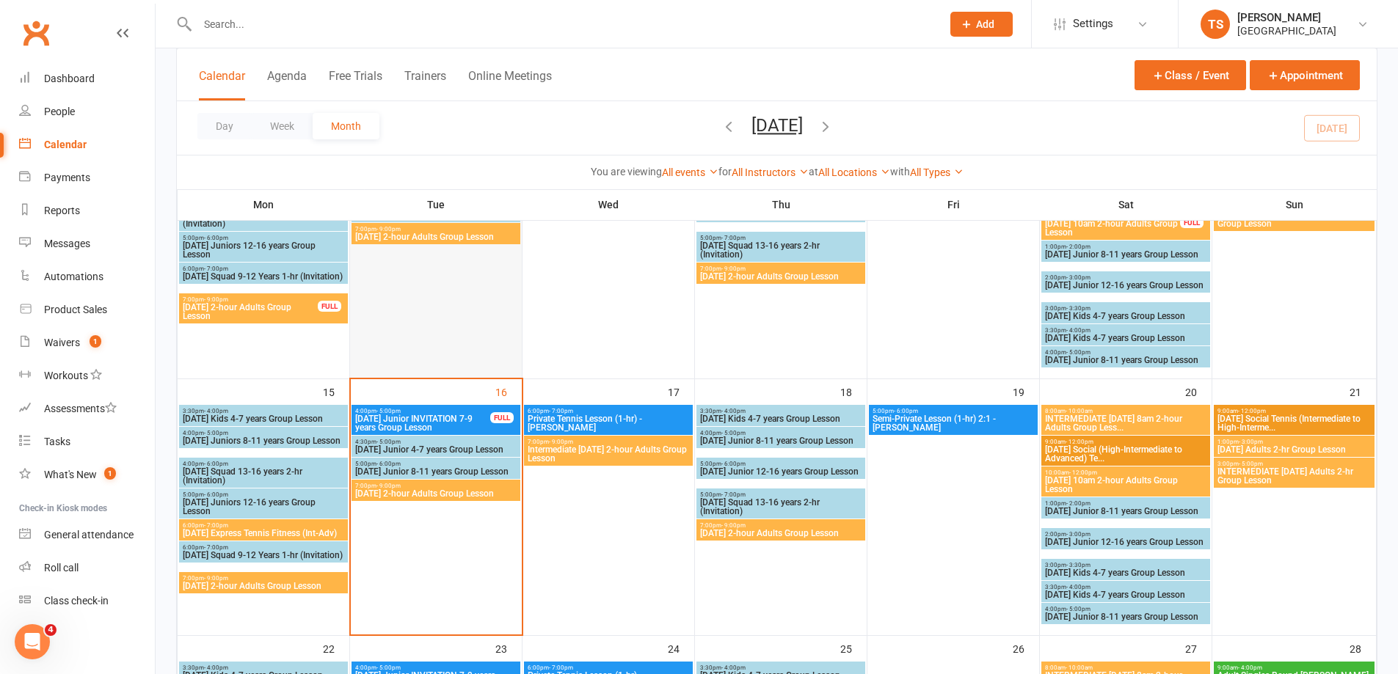
scroll to position [661, 0]
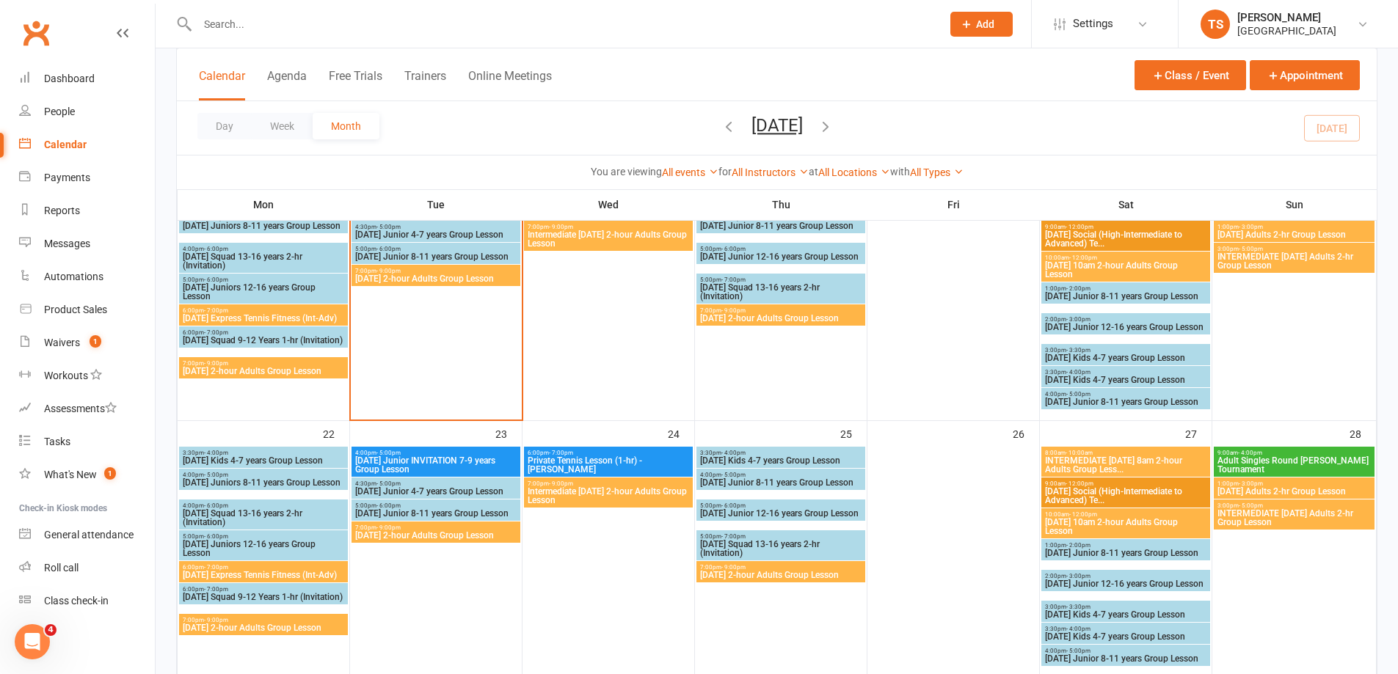
click at [403, 275] on span "[DATE] 2-hour Adults Group Lesson" at bounding box center [435, 278] width 163 height 9
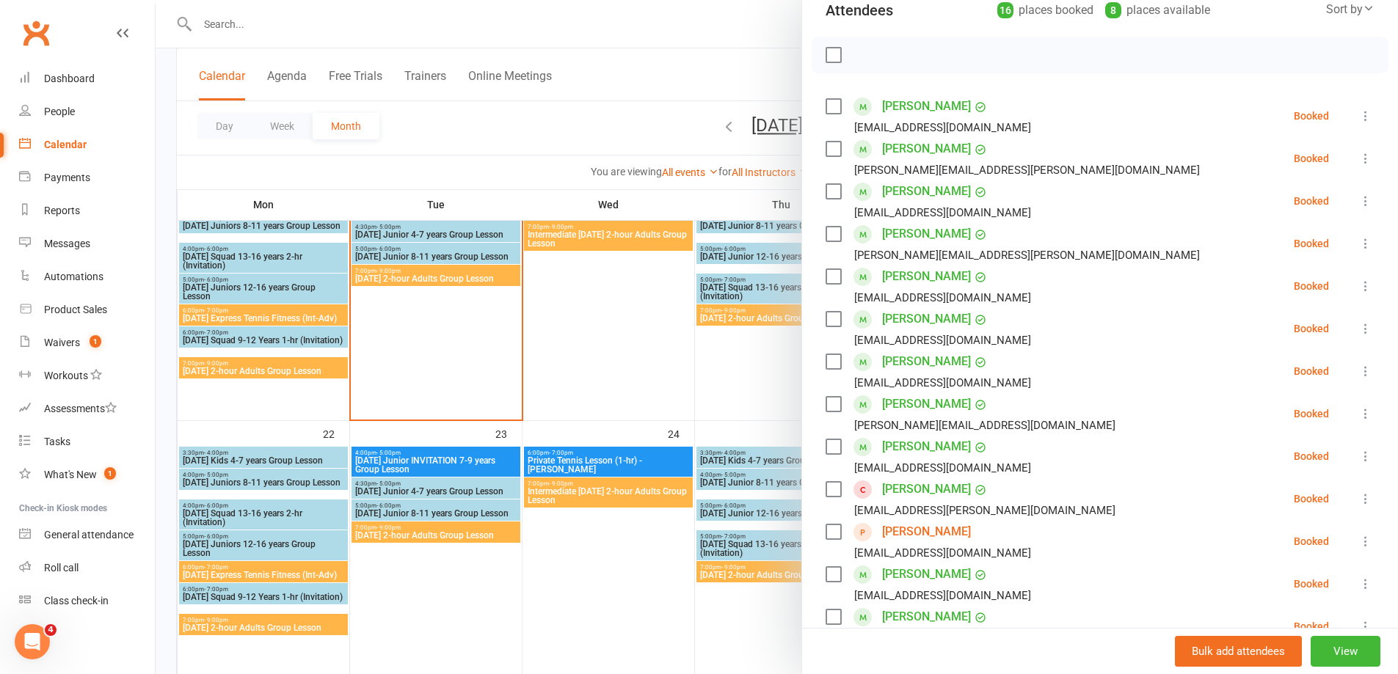
scroll to position [220, 0]
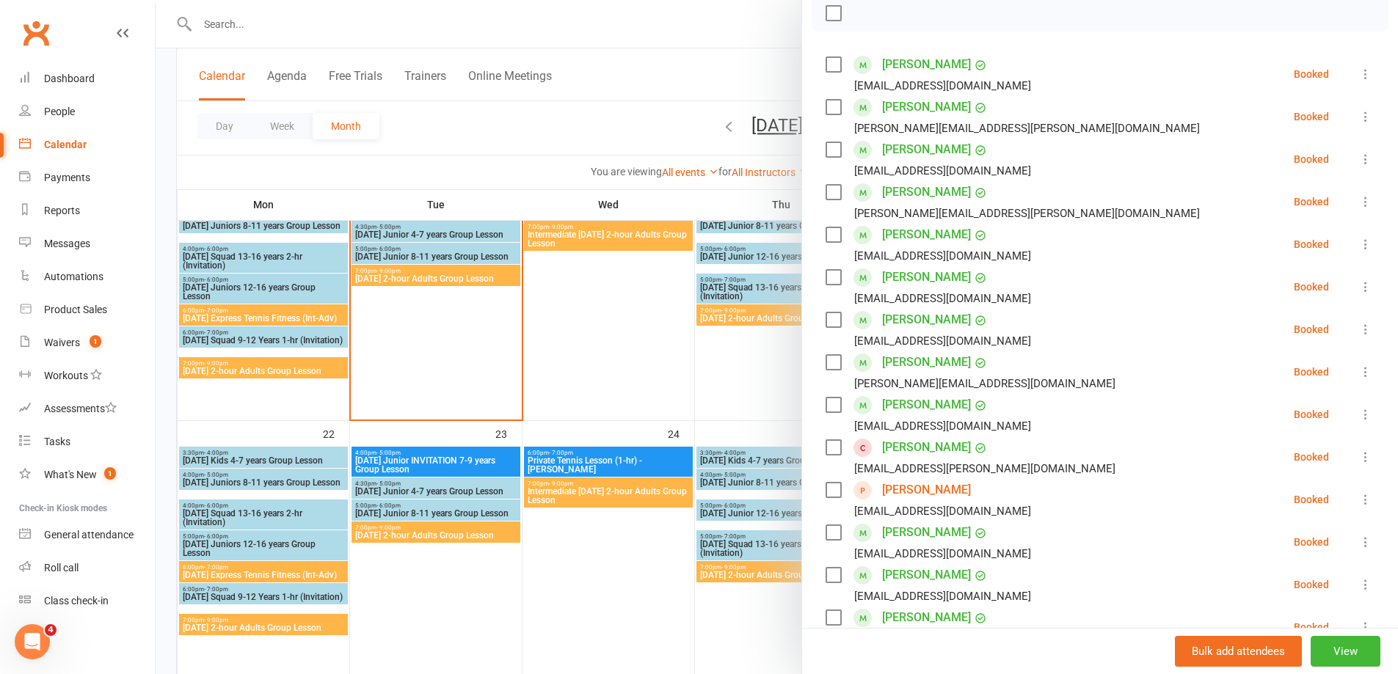
click at [914, 148] on link "[PERSON_NAME]" at bounding box center [926, 149] width 89 height 23
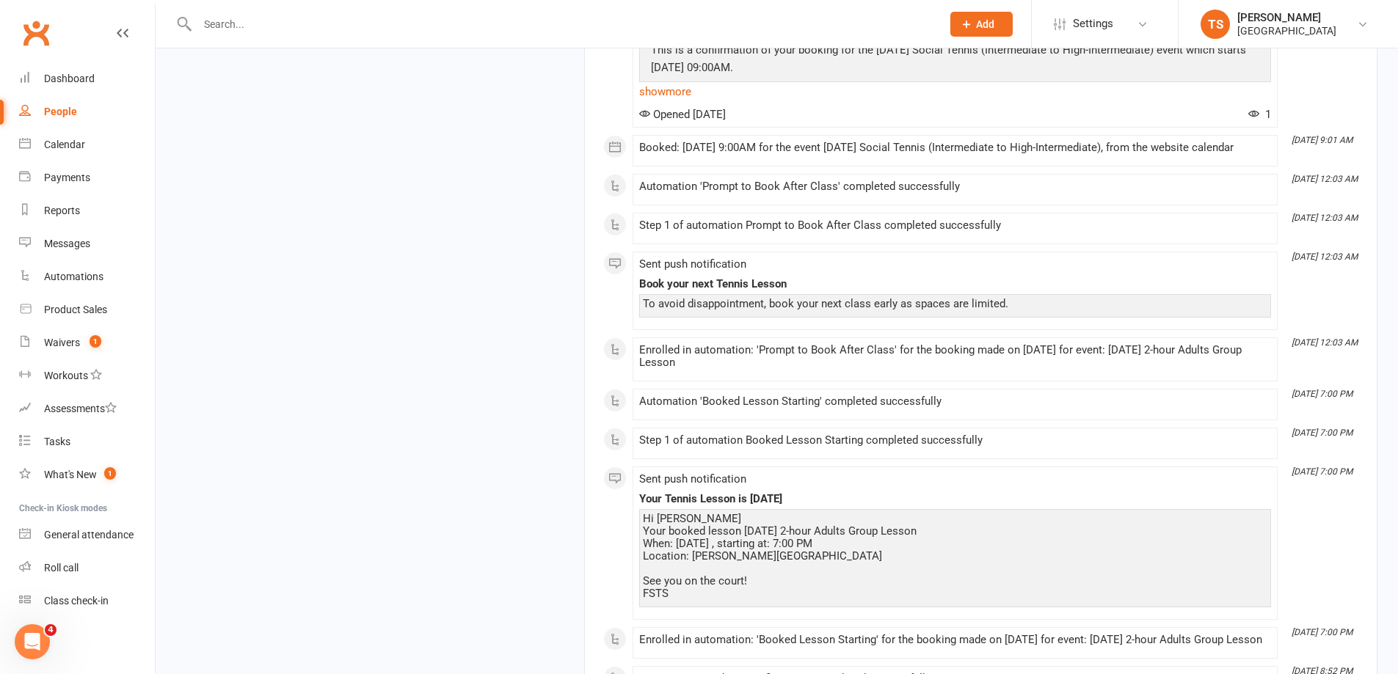
scroll to position [3093, 0]
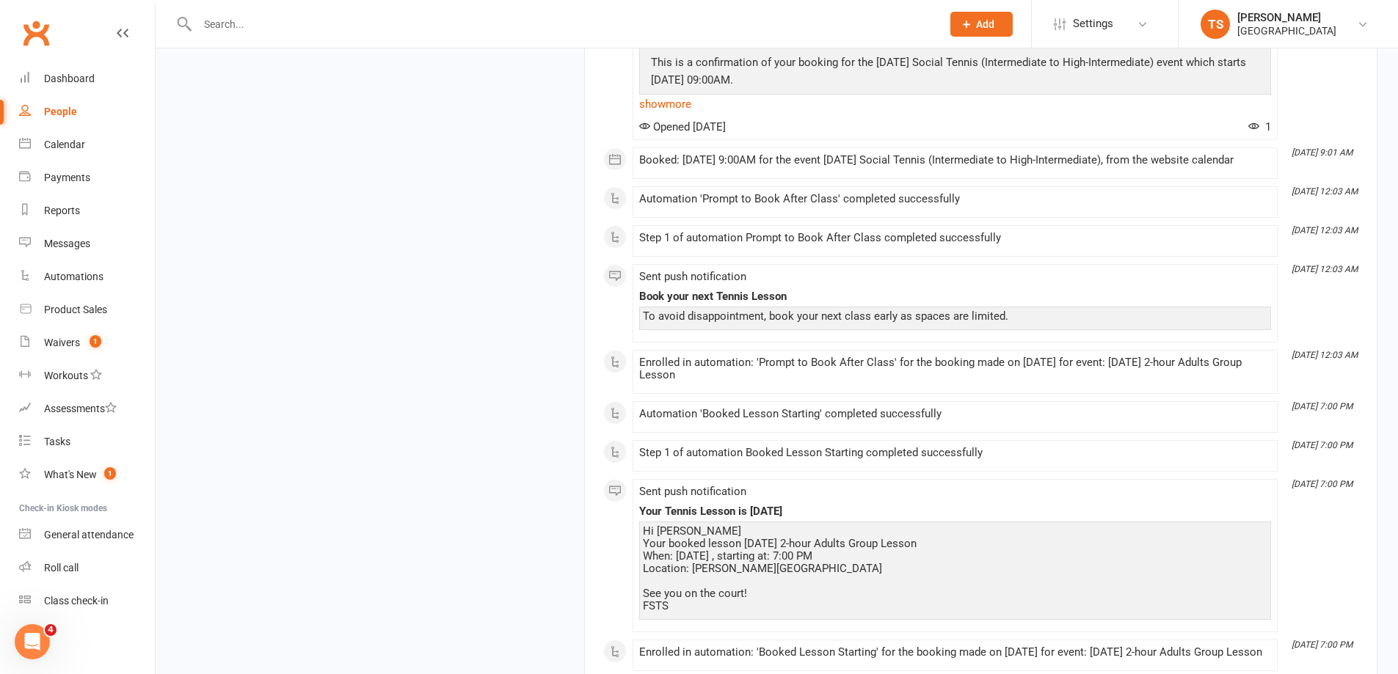
drag, startPoint x: 1393, startPoint y: 409, endPoint x: 1406, endPoint y: 604, distance: 195.7
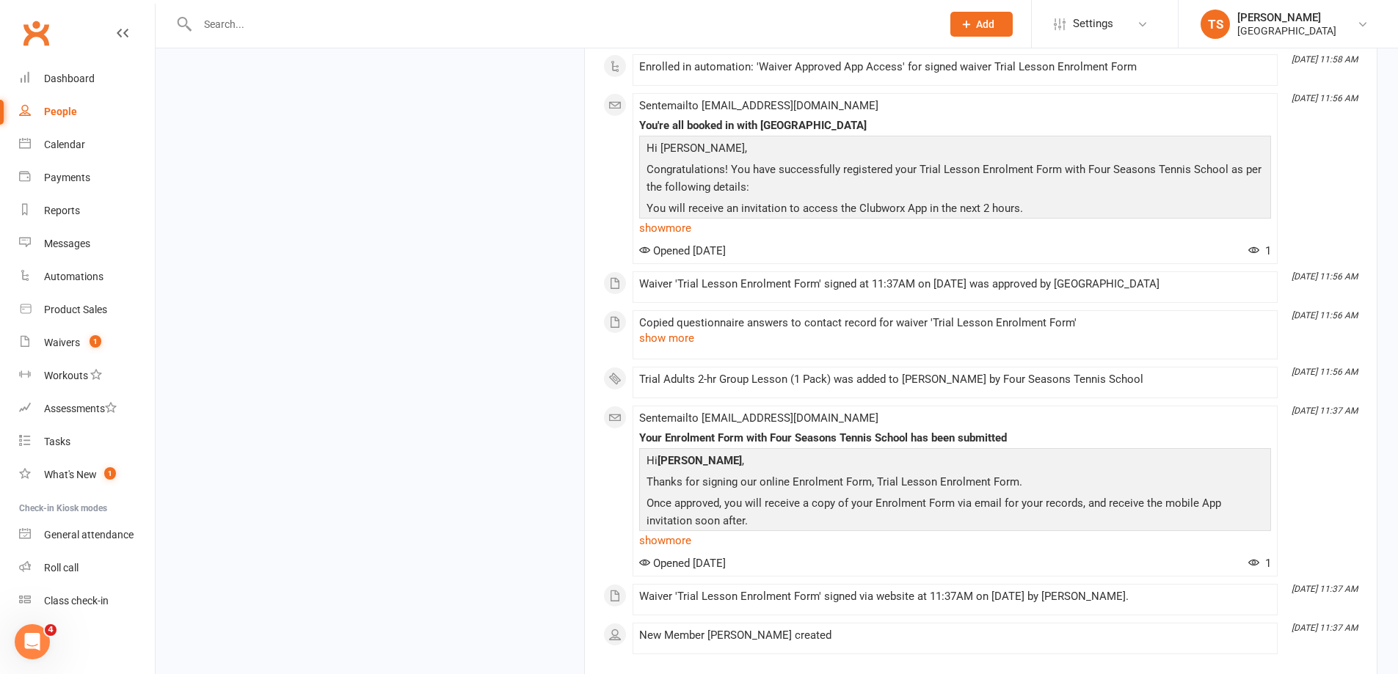
scroll to position [10126, 0]
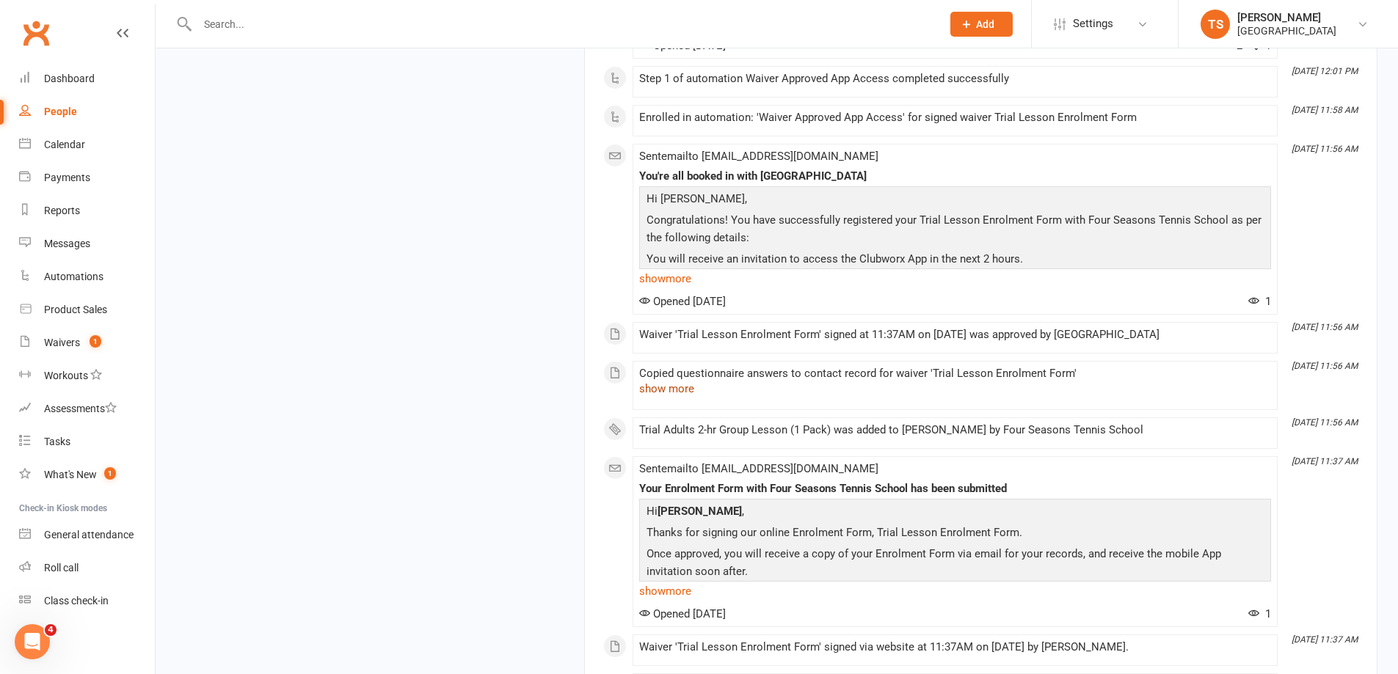
click at [678, 398] on button "show more" at bounding box center [666, 389] width 55 height 18
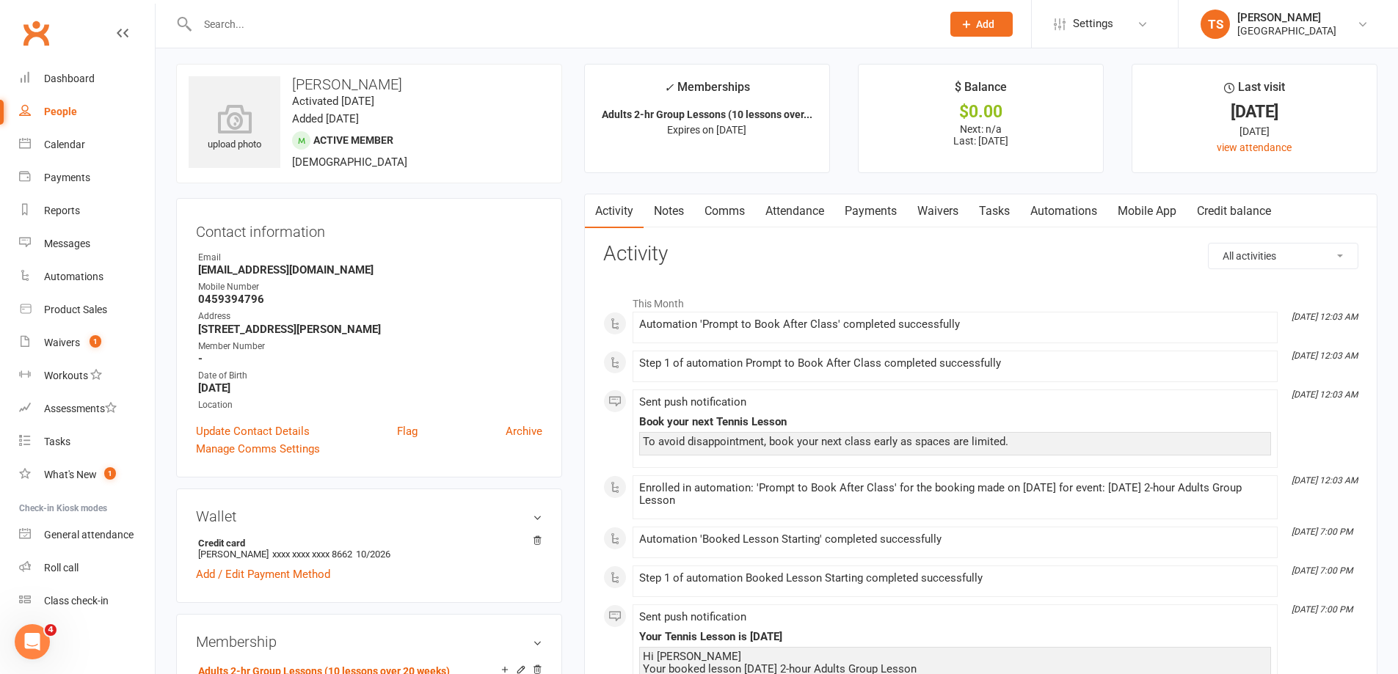
scroll to position [0, 0]
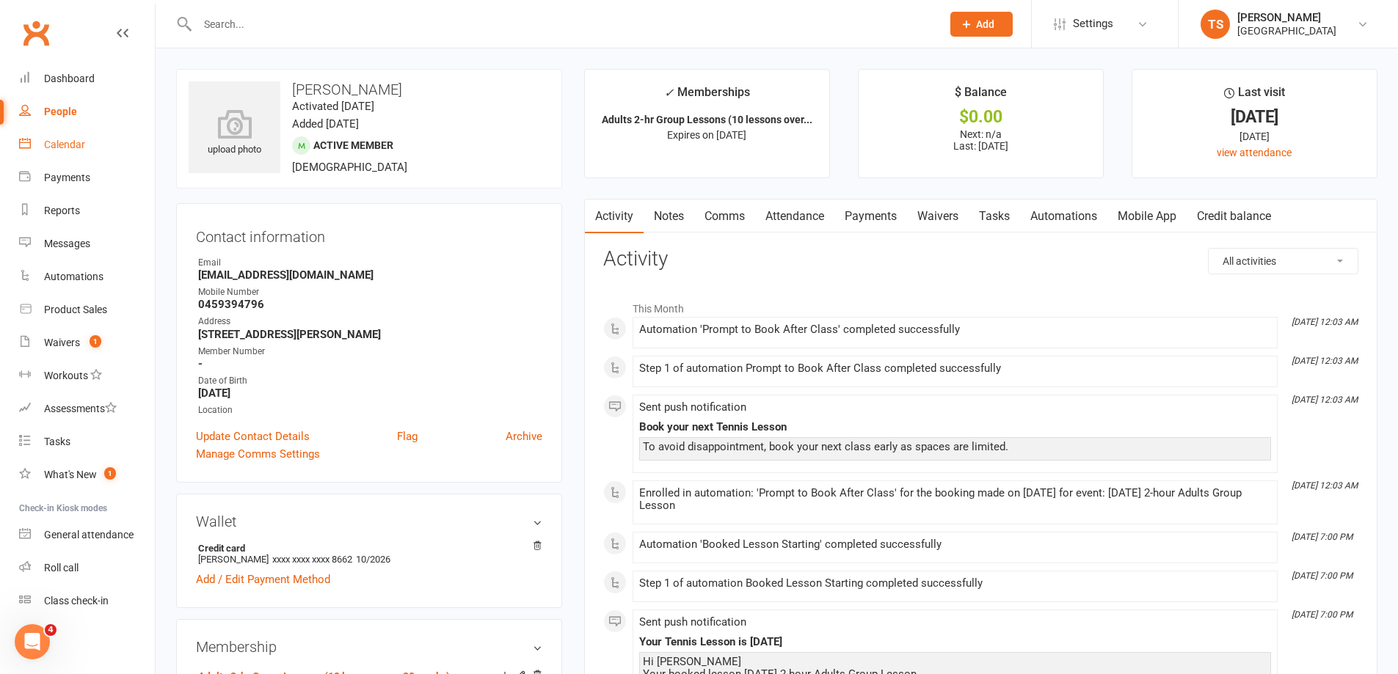
click at [63, 142] on div "Calendar" at bounding box center [64, 145] width 41 height 12
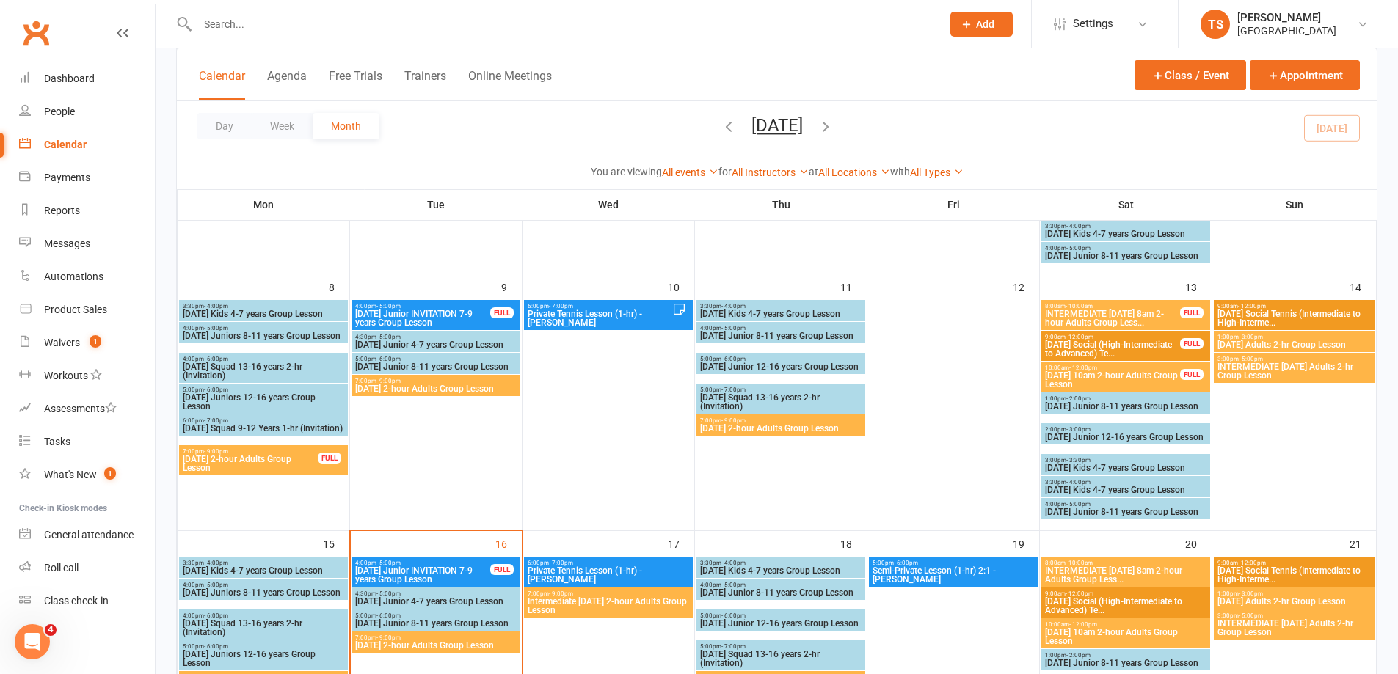
scroll to position [587, 0]
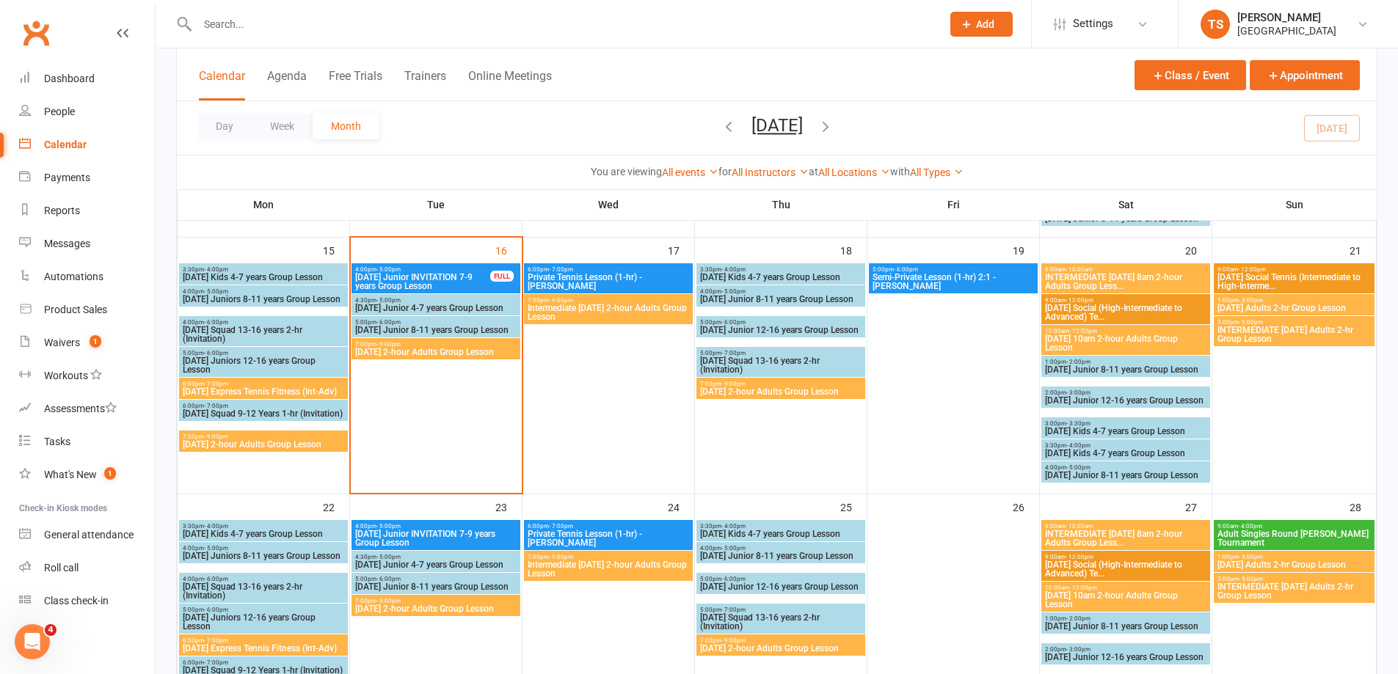
click at [434, 348] on span "[DATE] 2-hour Adults Group Lesson" at bounding box center [435, 352] width 163 height 9
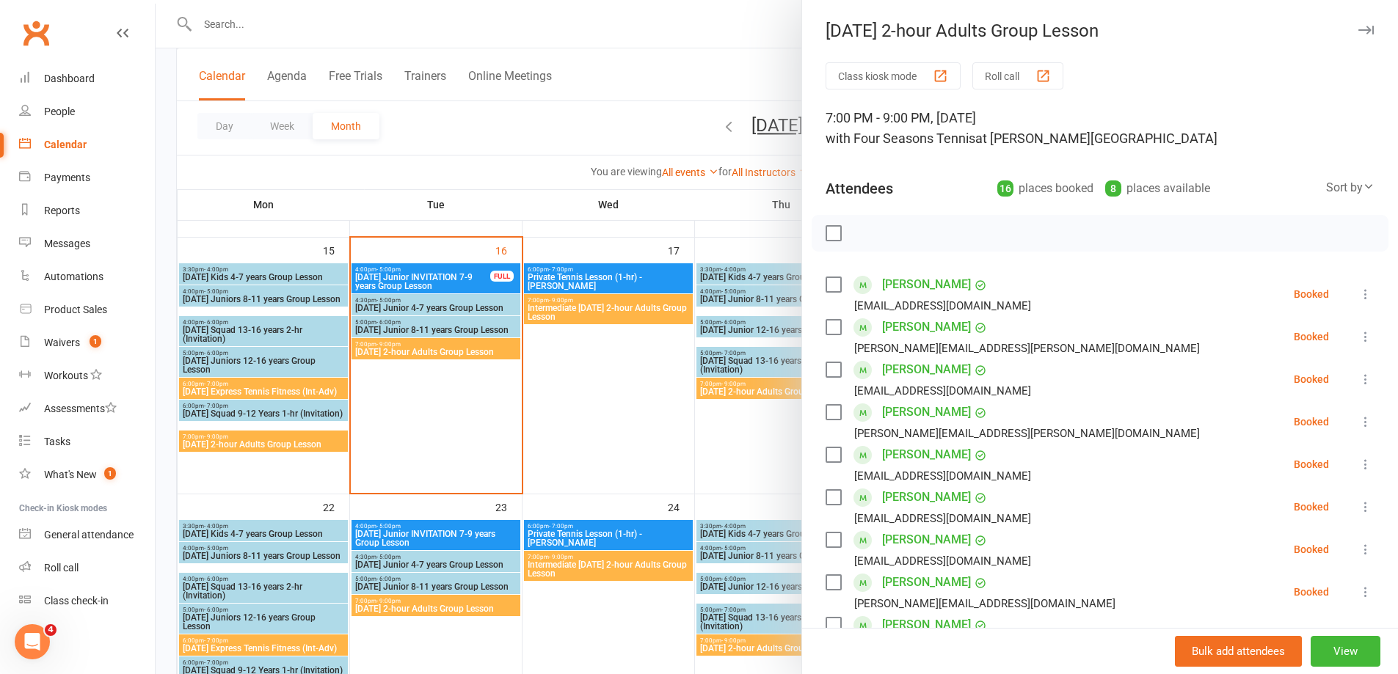
click at [929, 497] on link "[PERSON_NAME]" at bounding box center [926, 497] width 89 height 23
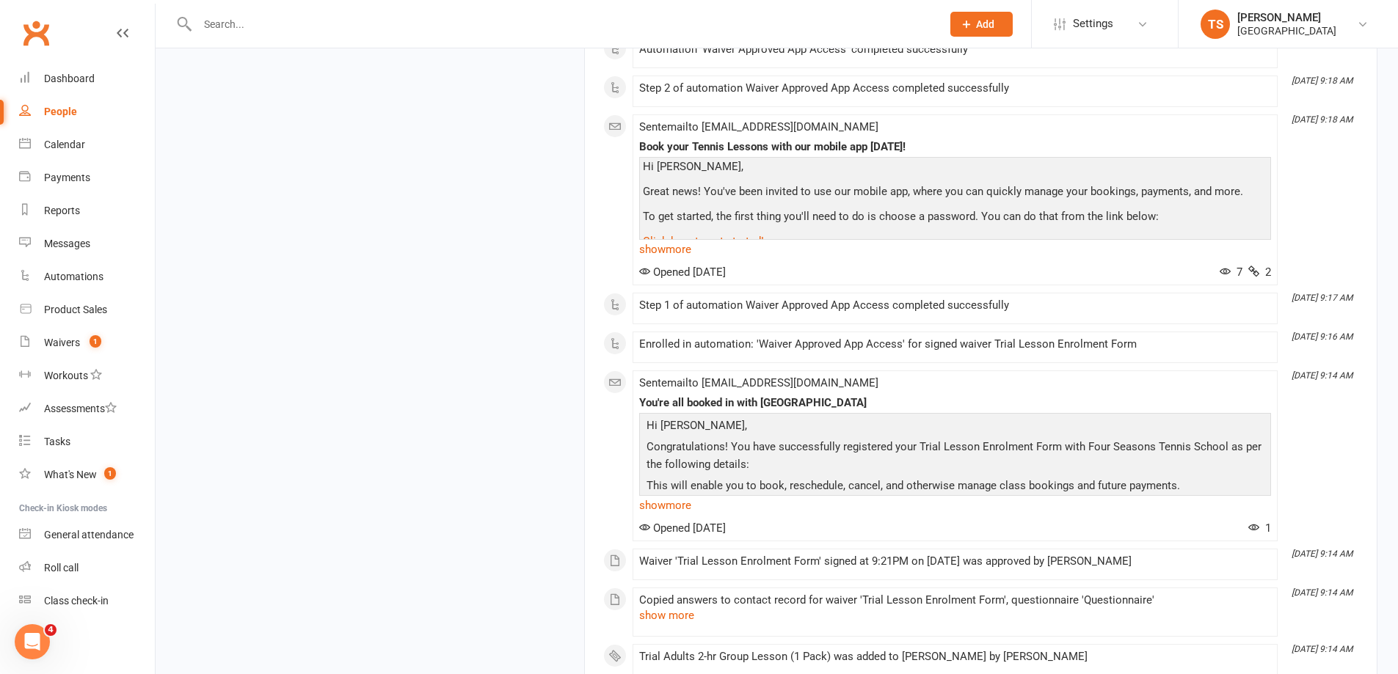
scroll to position [4751, 0]
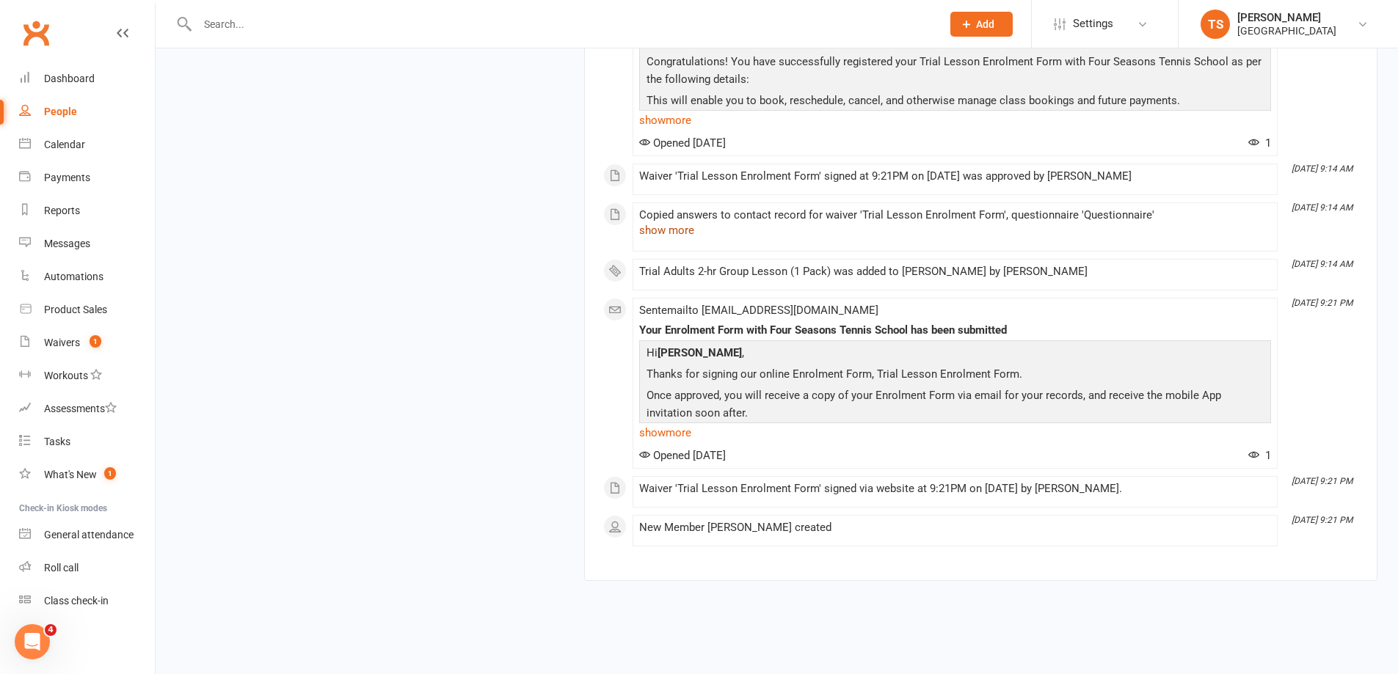
click at [677, 228] on button "show more" at bounding box center [666, 231] width 55 height 18
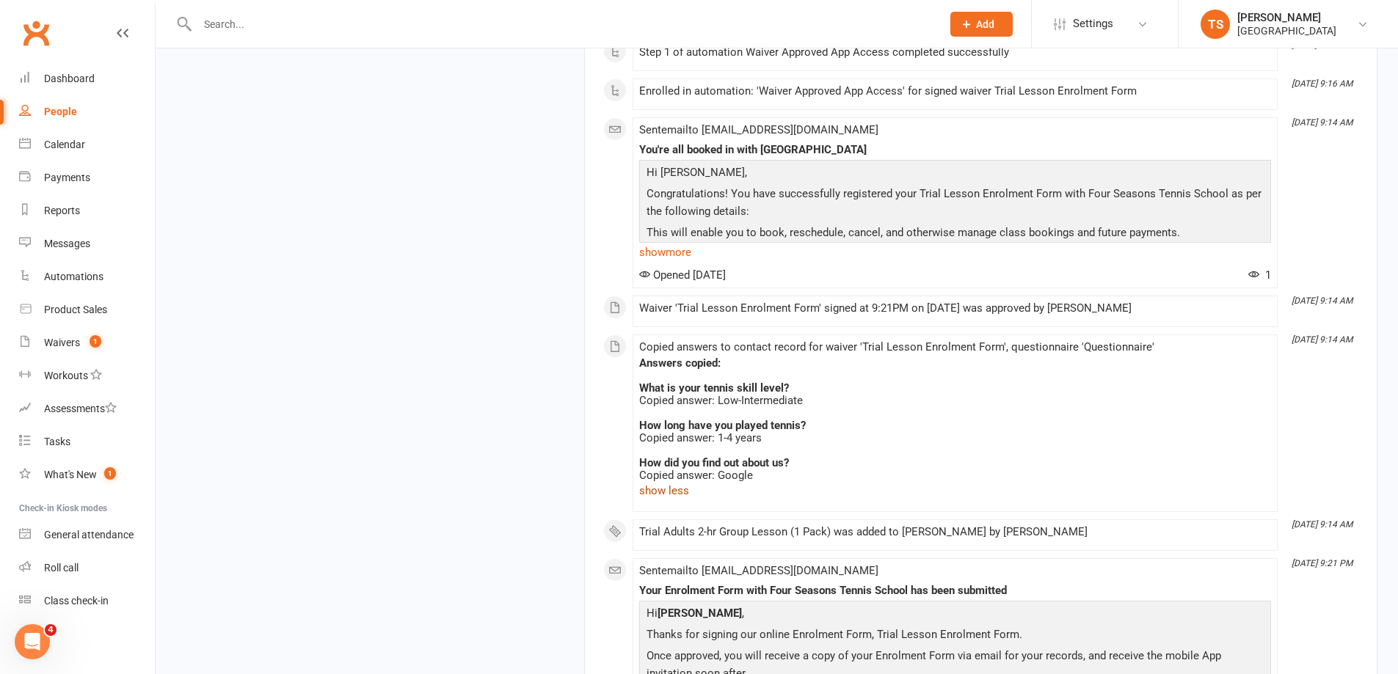
scroll to position [4530, 0]
click at [58, 141] on div "Calendar" at bounding box center [64, 145] width 41 height 12
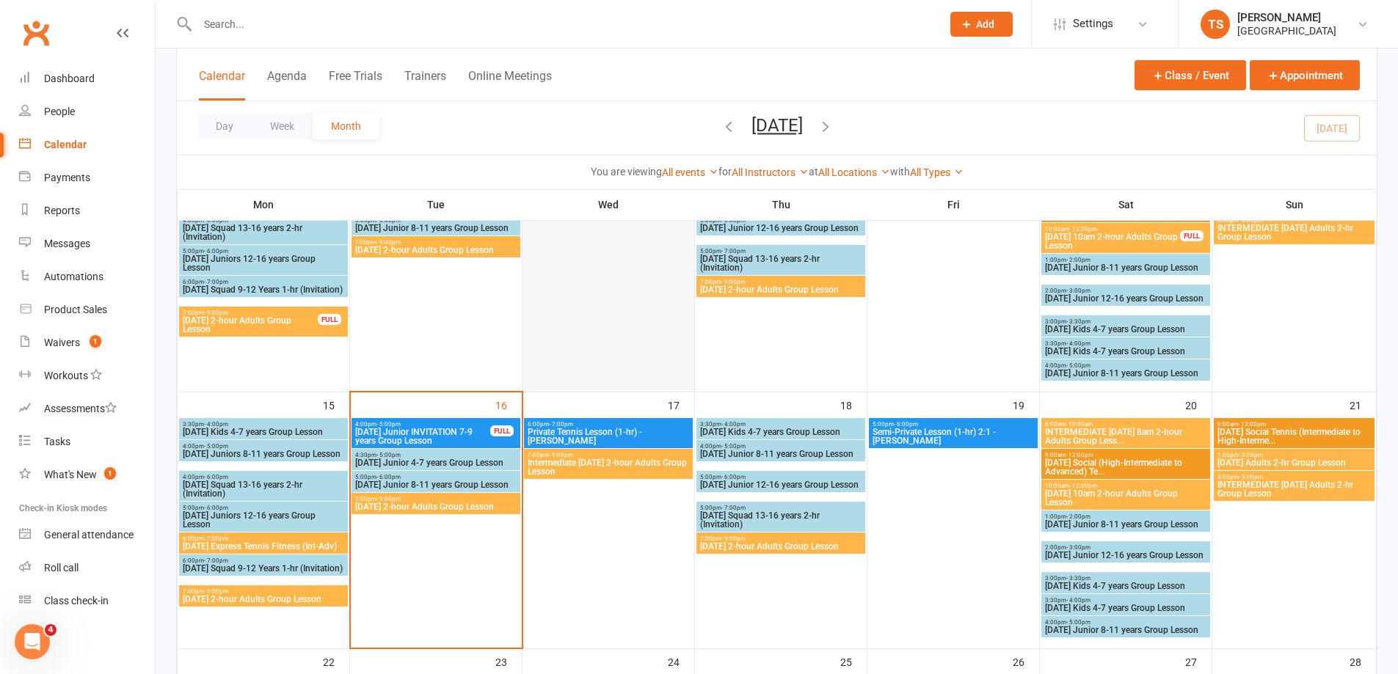
scroll to position [440, 0]
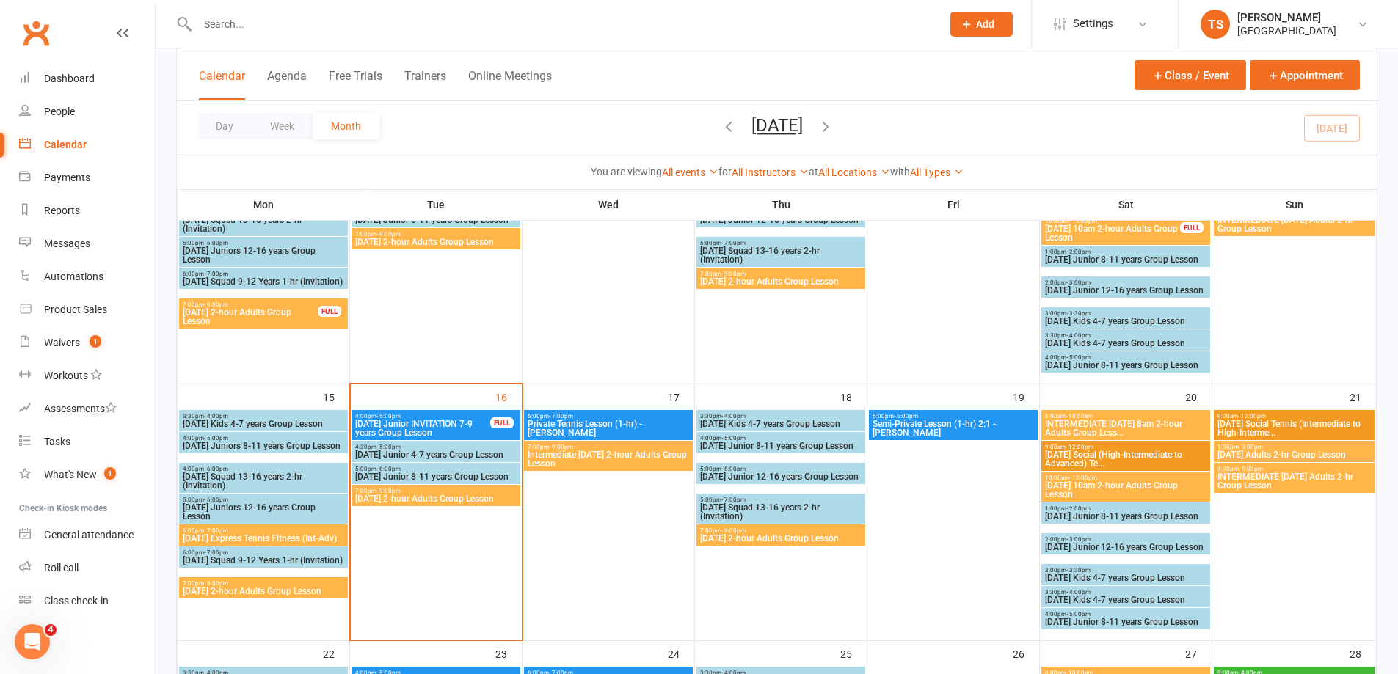
click at [446, 497] on span "[DATE] 2-hour Adults Group Lesson" at bounding box center [435, 499] width 163 height 9
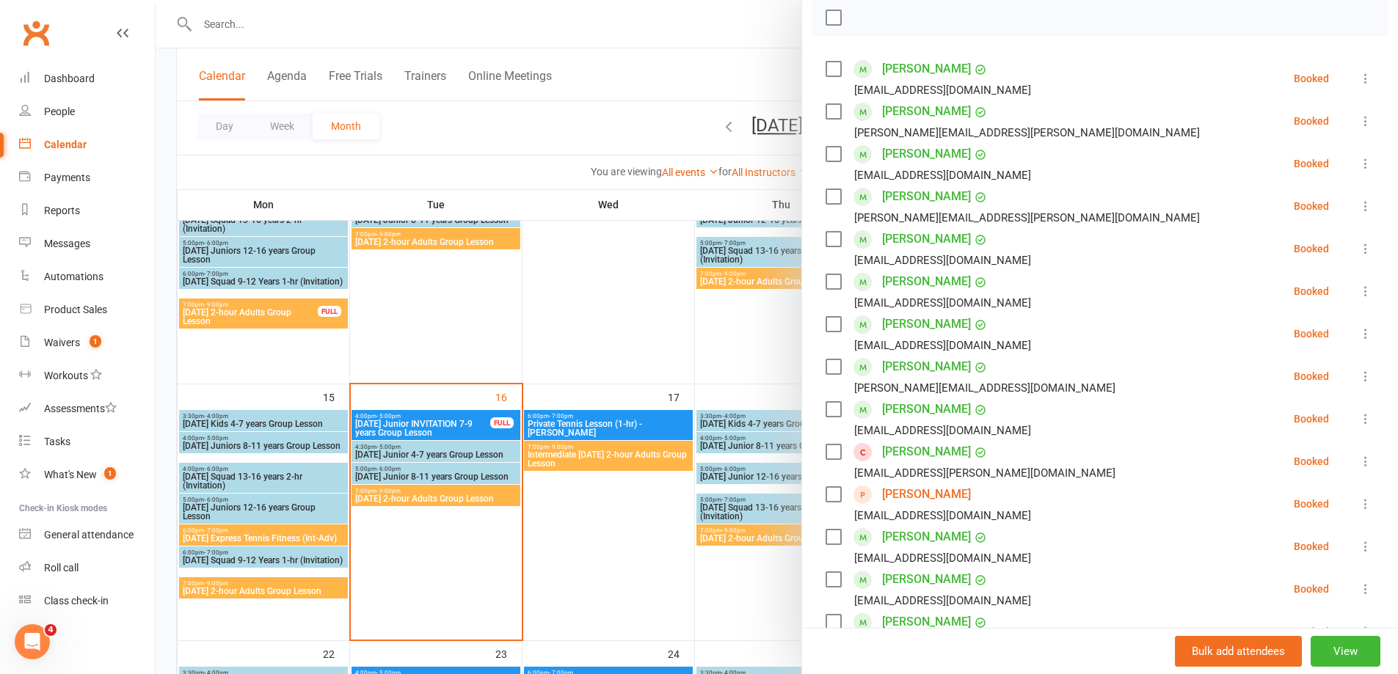
scroll to position [220, 0]
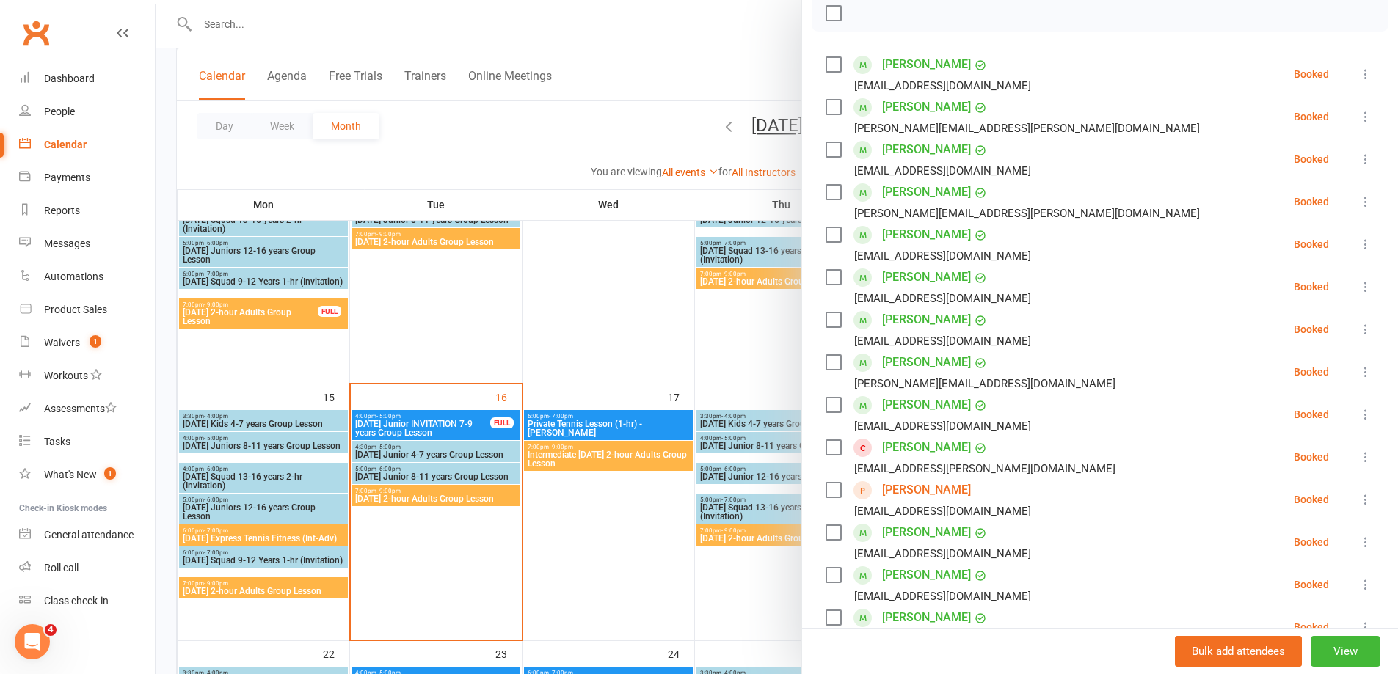
click at [924, 363] on link "[PERSON_NAME]" at bounding box center [926, 362] width 89 height 23
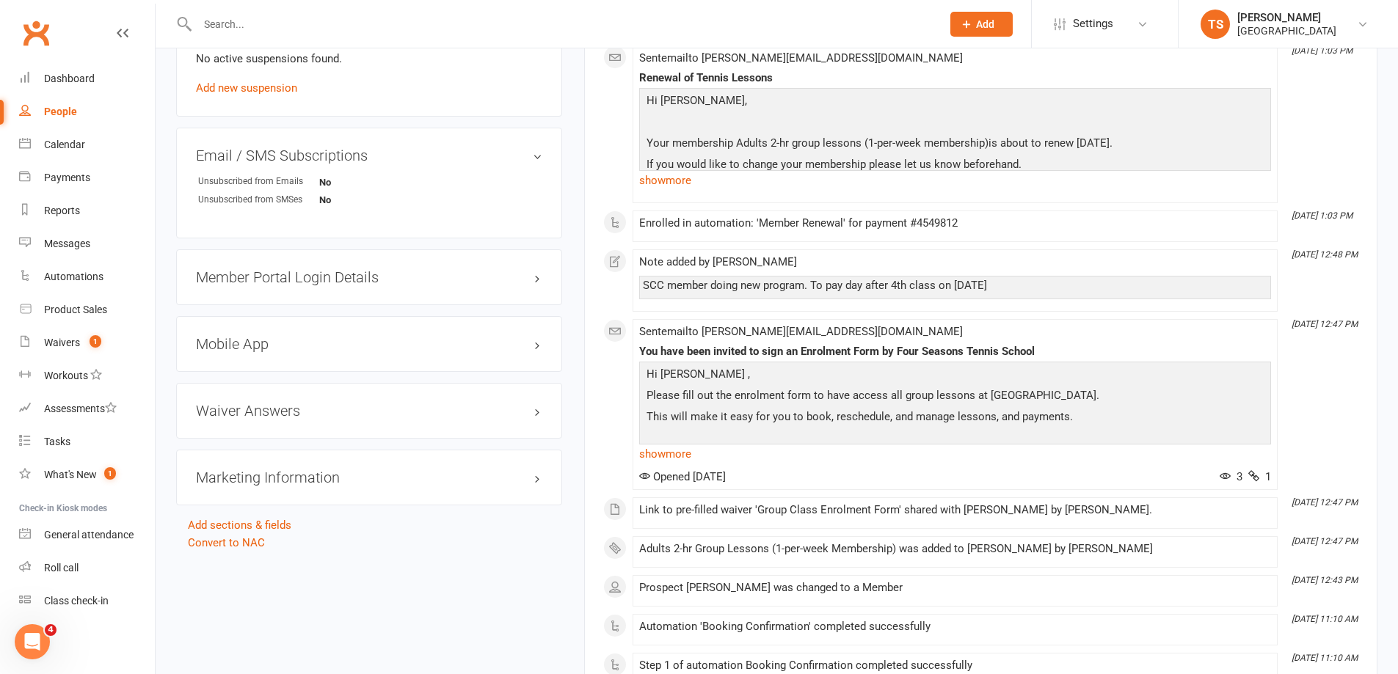
scroll to position [684, 0]
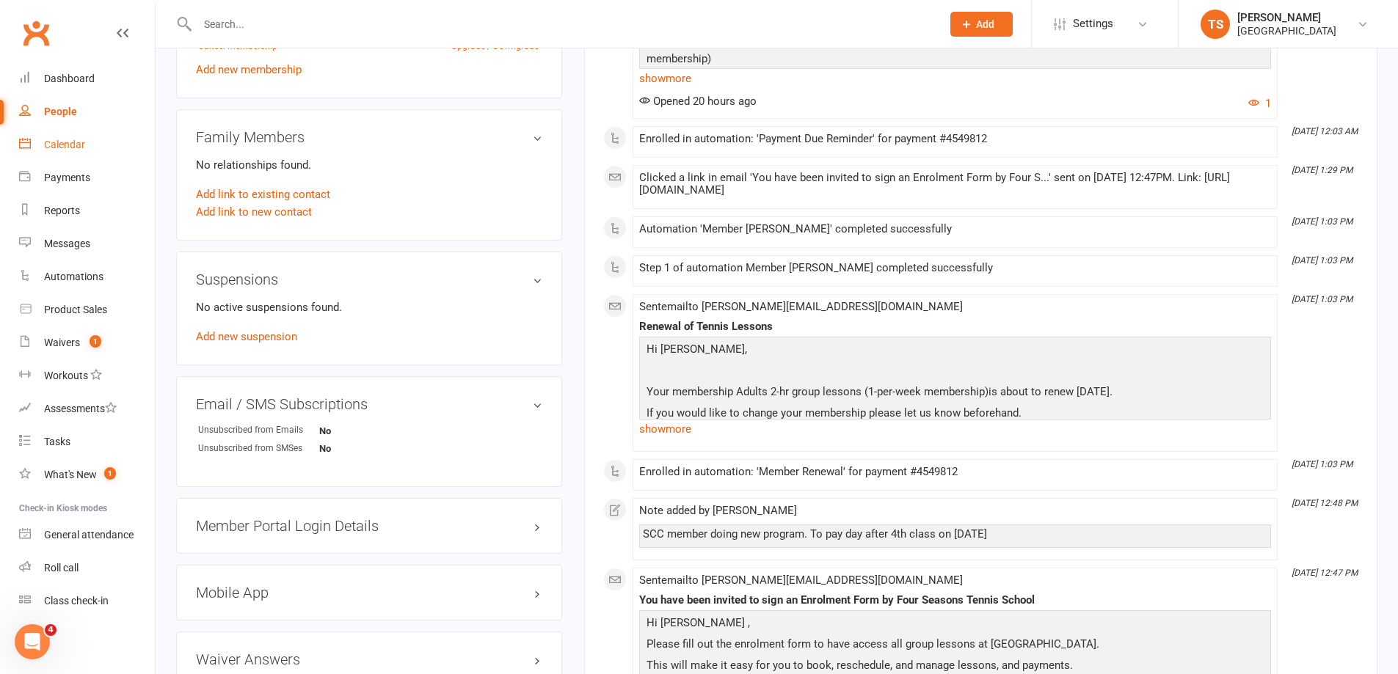
drag, startPoint x: 58, startPoint y: 145, endPoint x: 148, endPoint y: 161, distance: 91.8
click at [57, 145] on div "Calendar" at bounding box center [64, 145] width 41 height 12
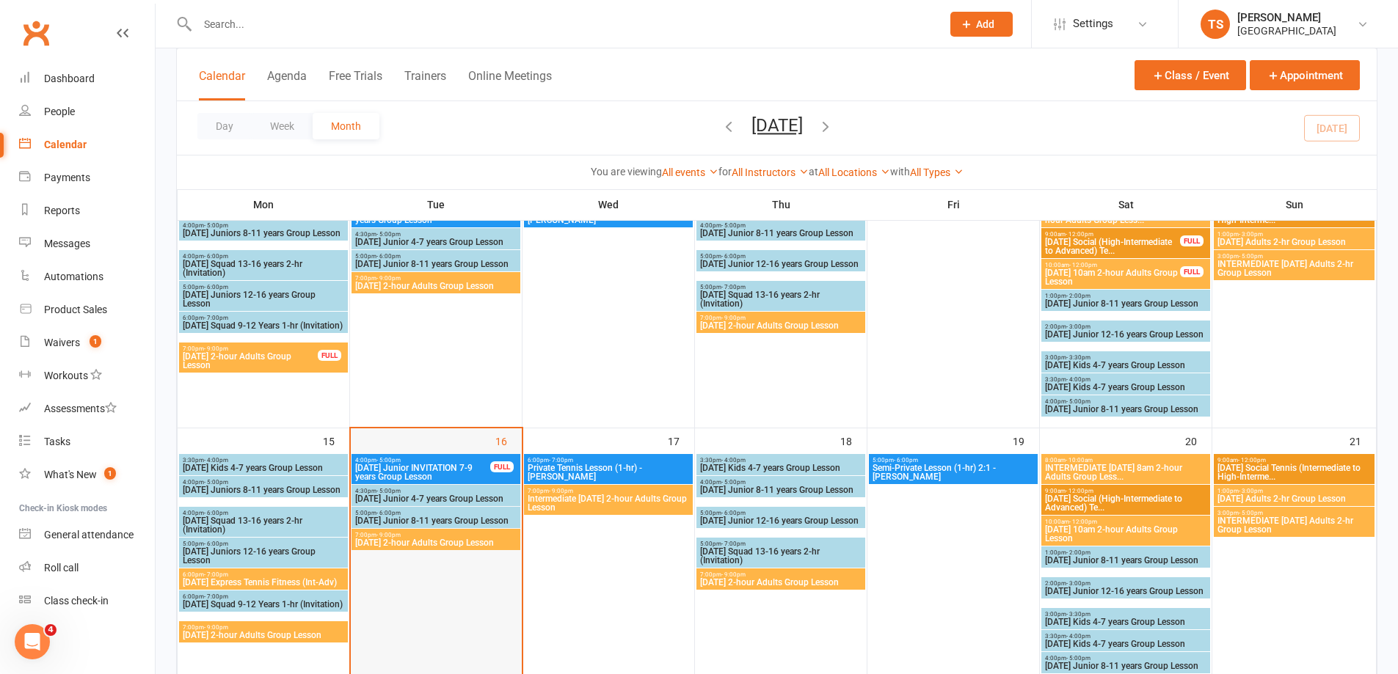
scroll to position [514, 0]
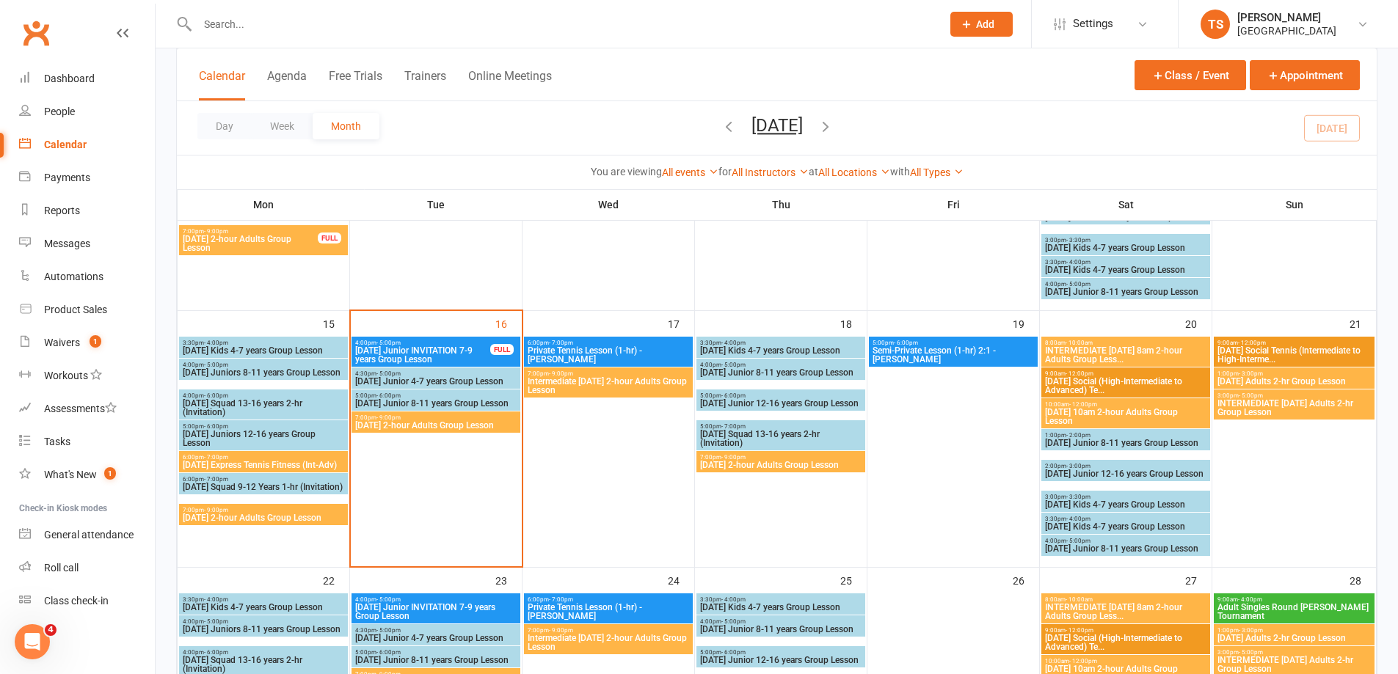
click at [436, 425] on span "[DATE] 2-hour Adults Group Lesson" at bounding box center [435, 425] width 163 height 9
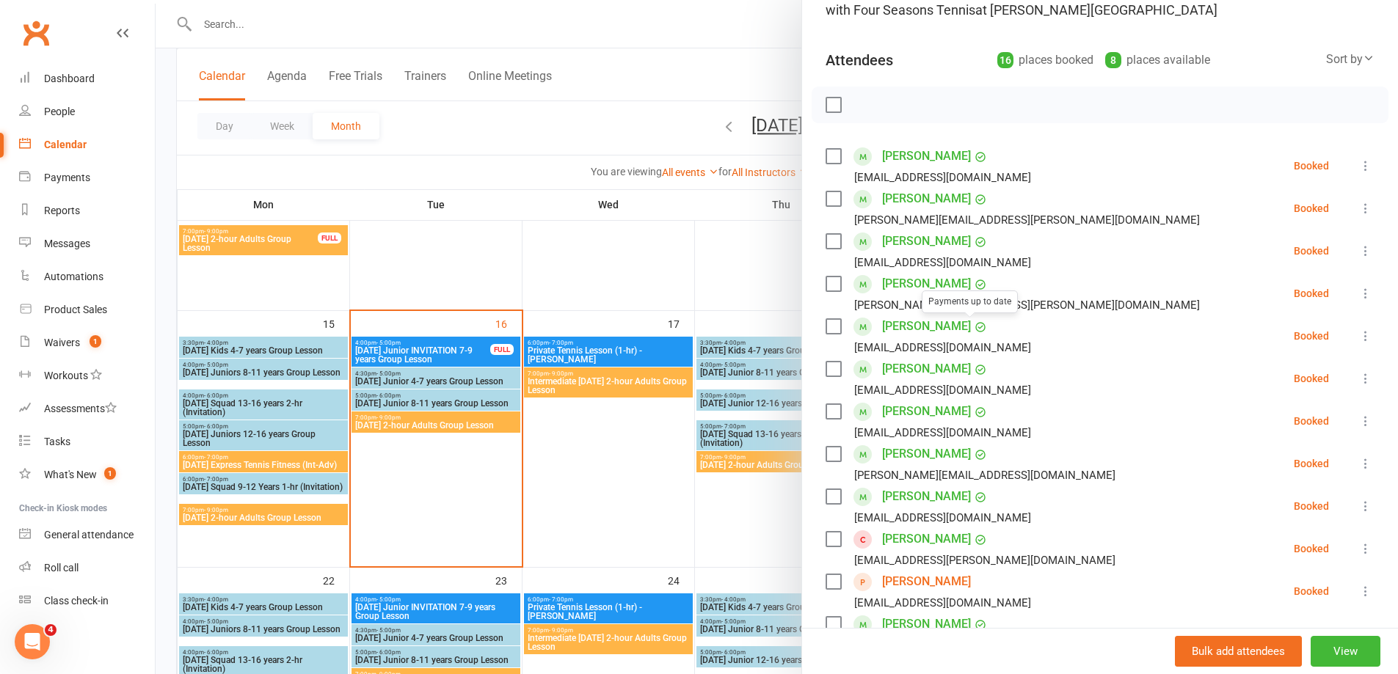
scroll to position [147, 0]
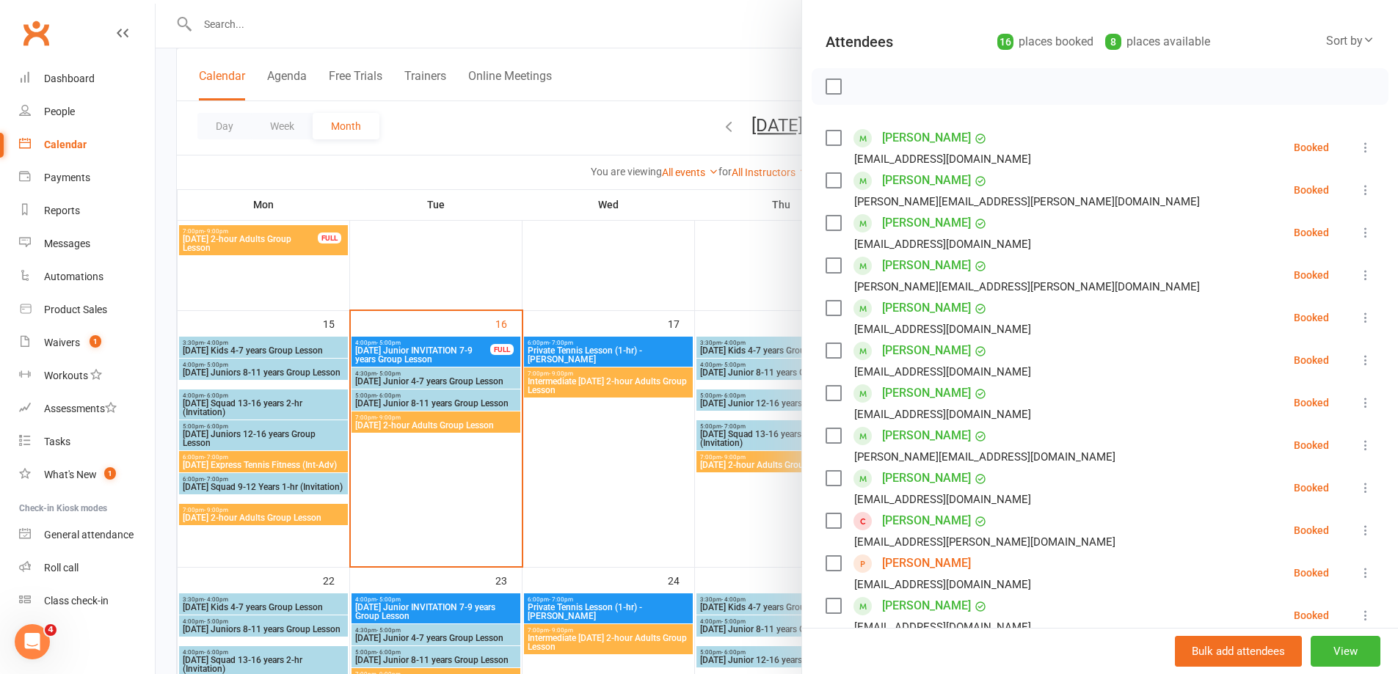
click at [904, 522] on link "[PERSON_NAME]" at bounding box center [926, 520] width 89 height 23
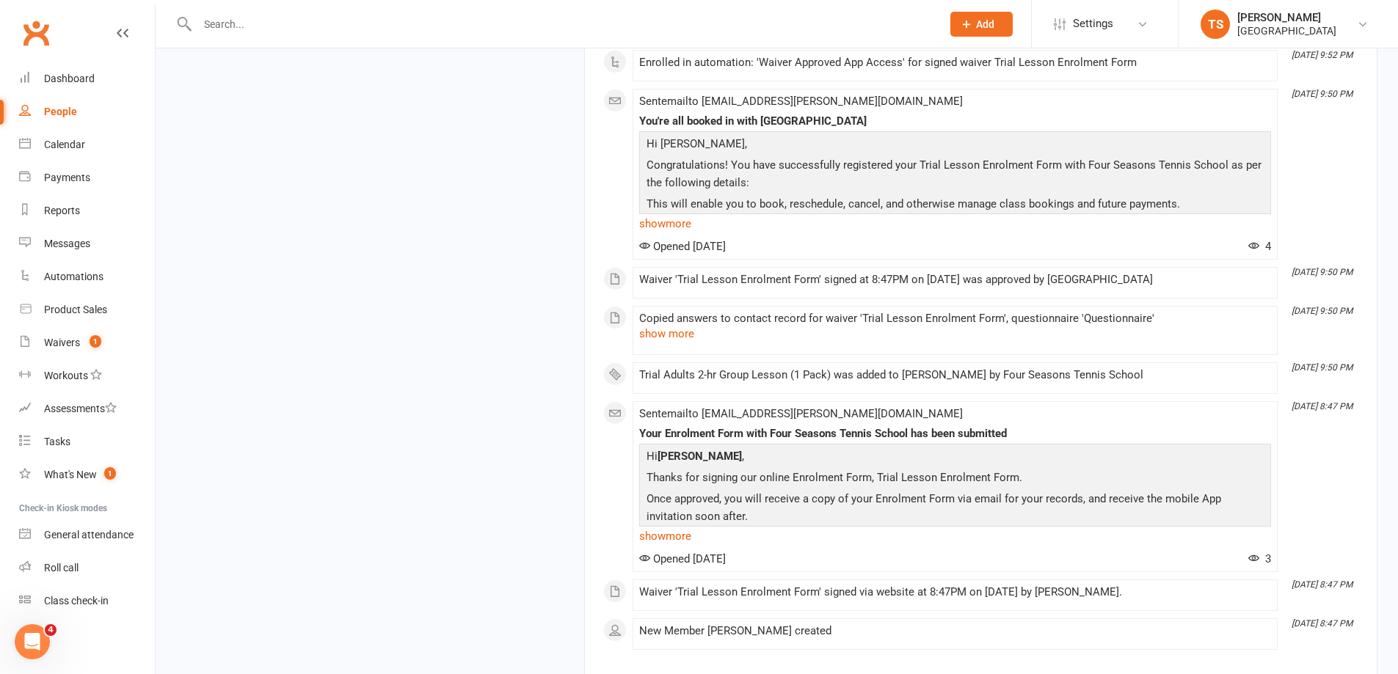
scroll to position [2604, 0]
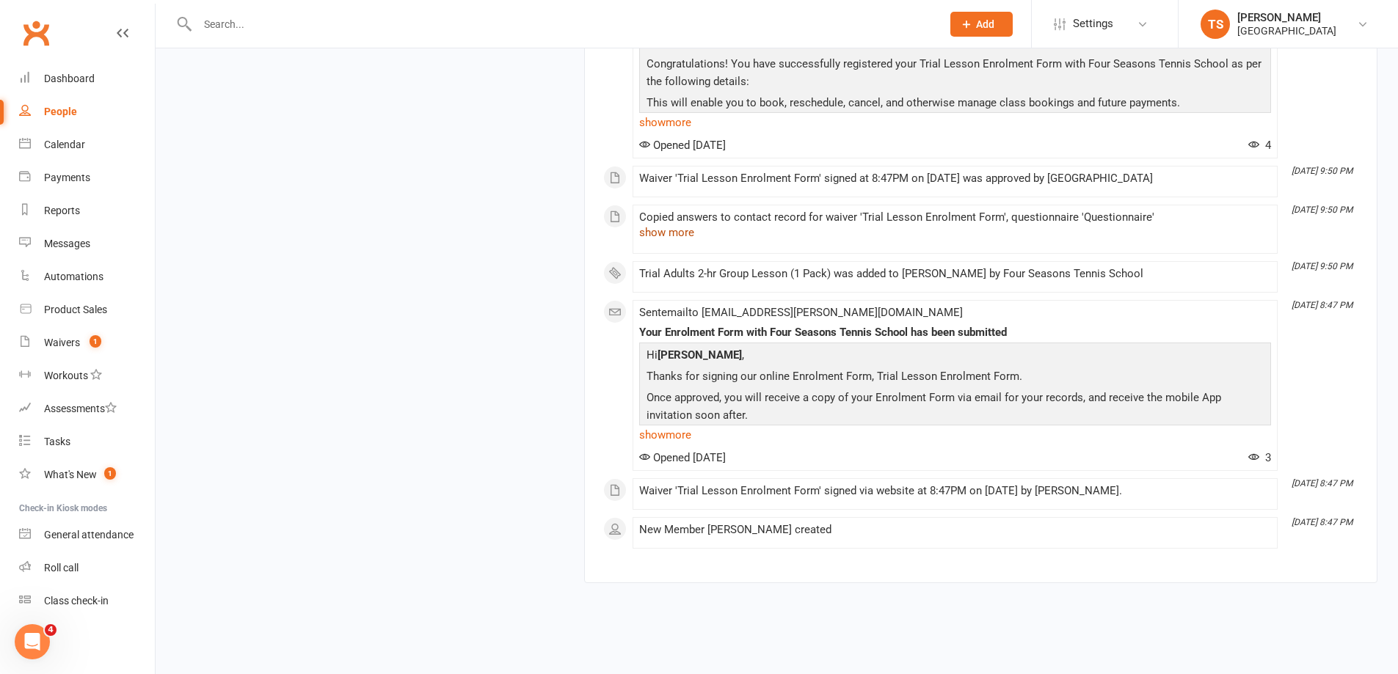
click at [666, 241] on button "show more" at bounding box center [666, 233] width 55 height 18
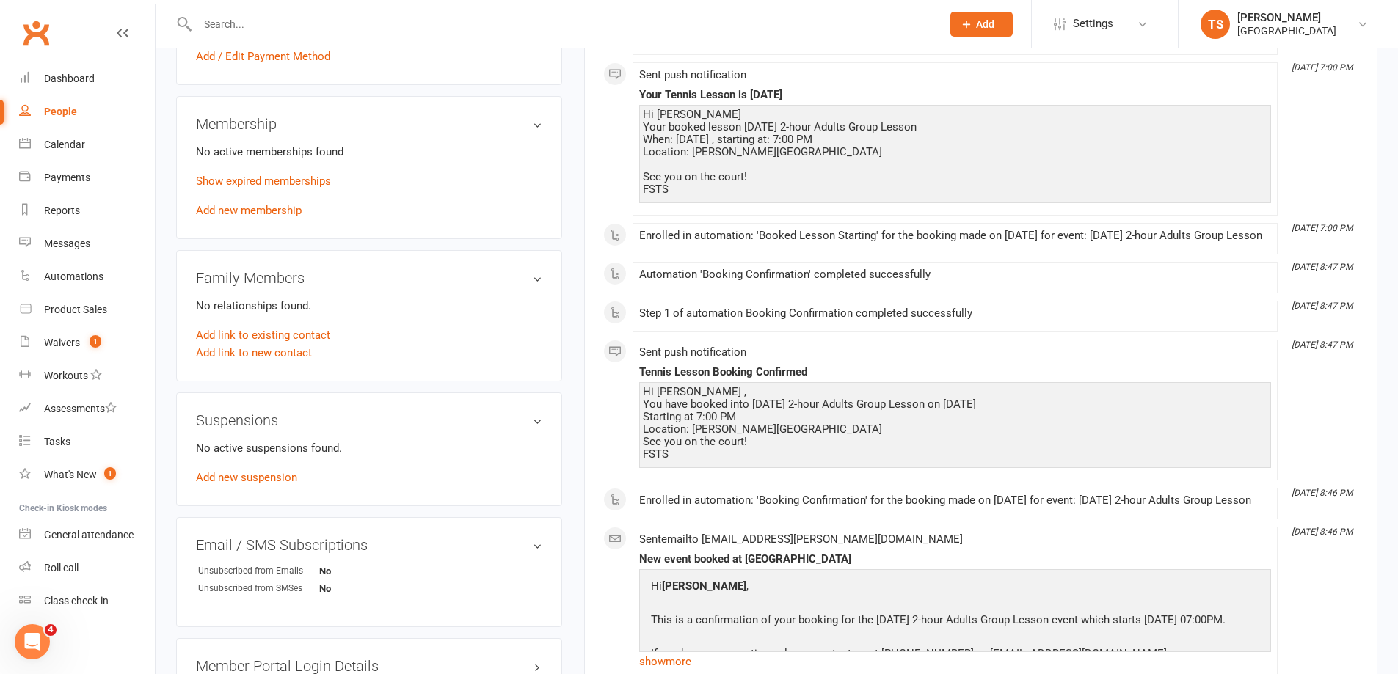
scroll to position [0, 0]
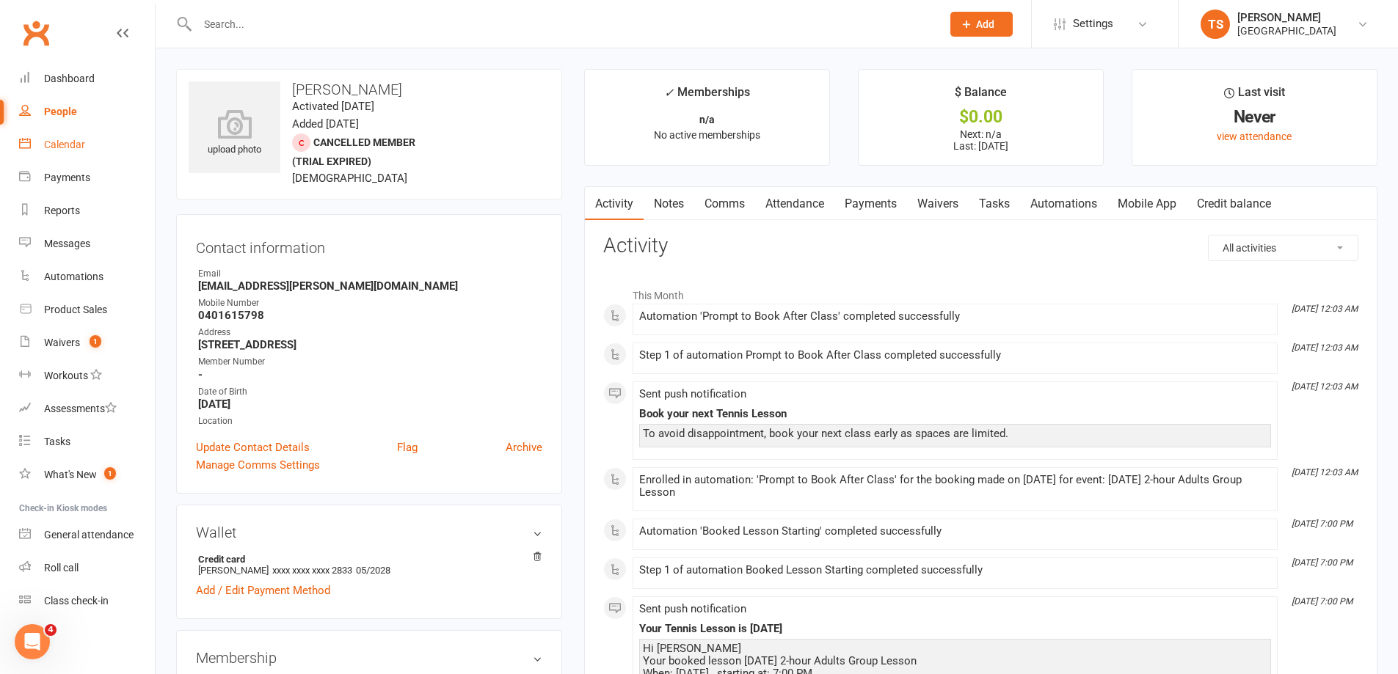
click at [72, 143] on div "Calendar" at bounding box center [64, 145] width 41 height 12
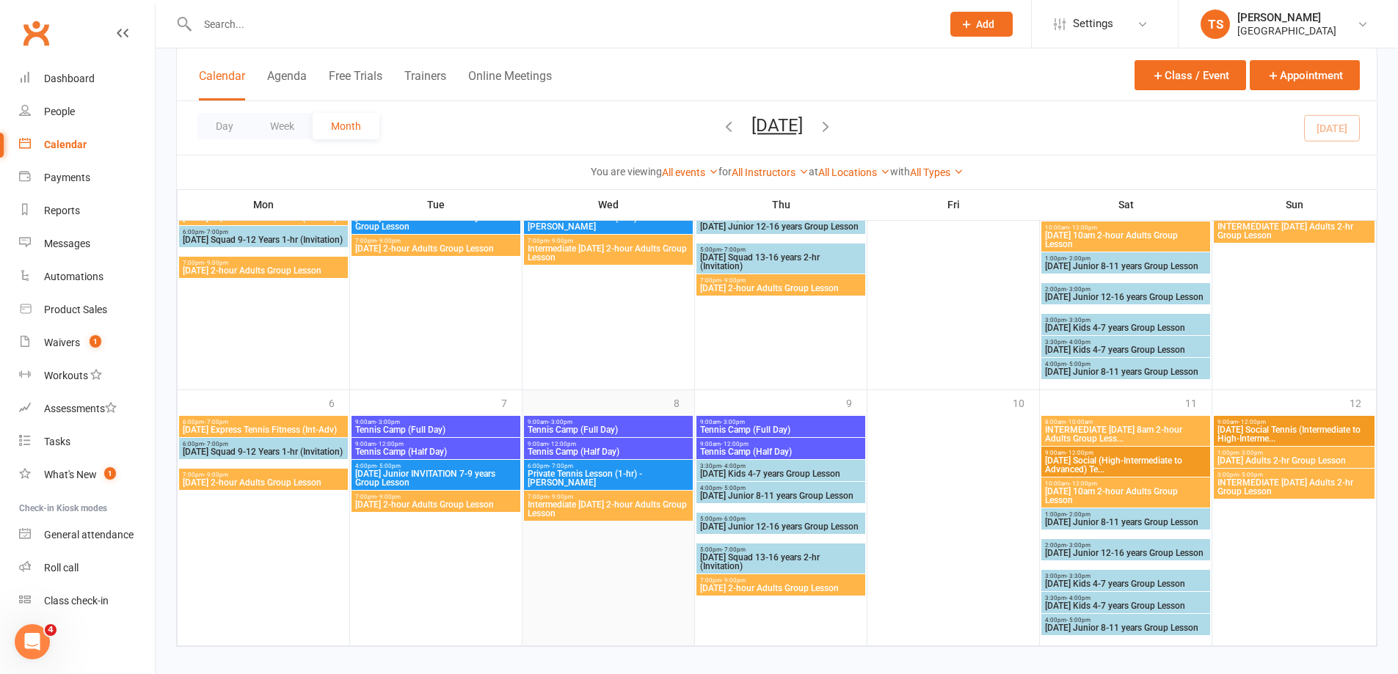
scroll to position [1218, 0]
